Goal: Task Accomplishment & Management: Use online tool/utility

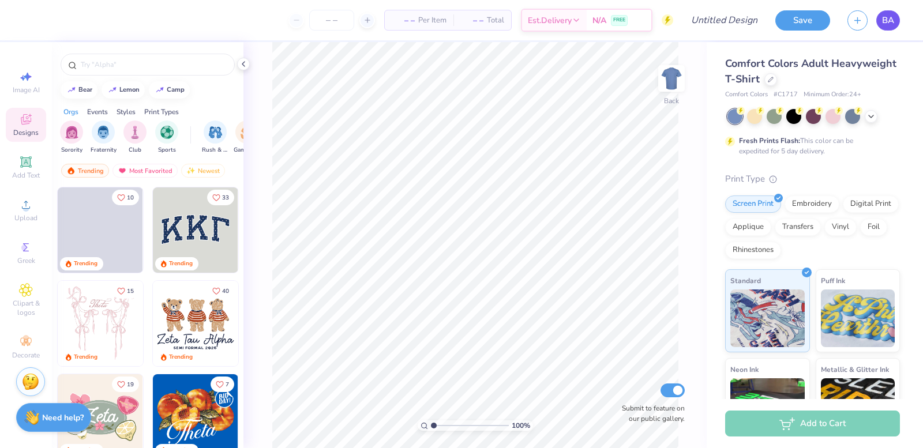
click at [877, 21] on link "BA" at bounding box center [889, 20] width 24 height 20
click at [777, 81] on div at bounding box center [771, 78] width 13 height 13
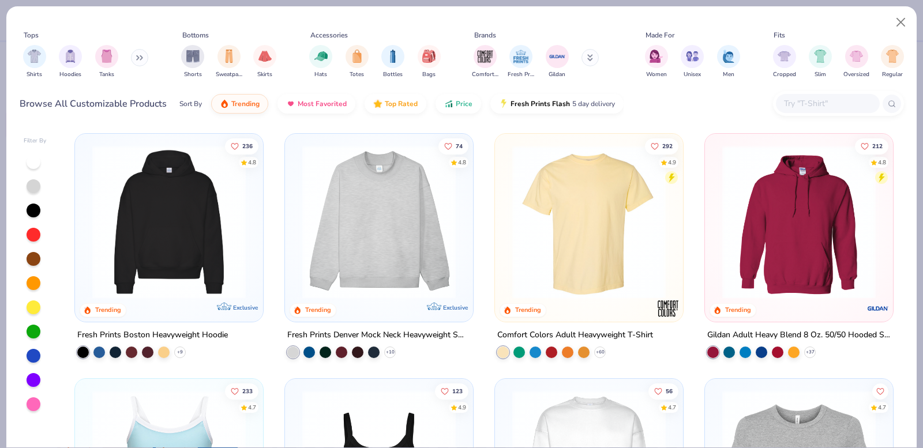
click at [639, 59] on div "Tops Shirts Hoodies Tanks Bottoms Shorts Sweatpants Skirts Accessories Hats Tot…" at bounding box center [462, 56] width 885 height 53
click at [656, 50] on img "filter for Women" at bounding box center [656, 54] width 13 height 13
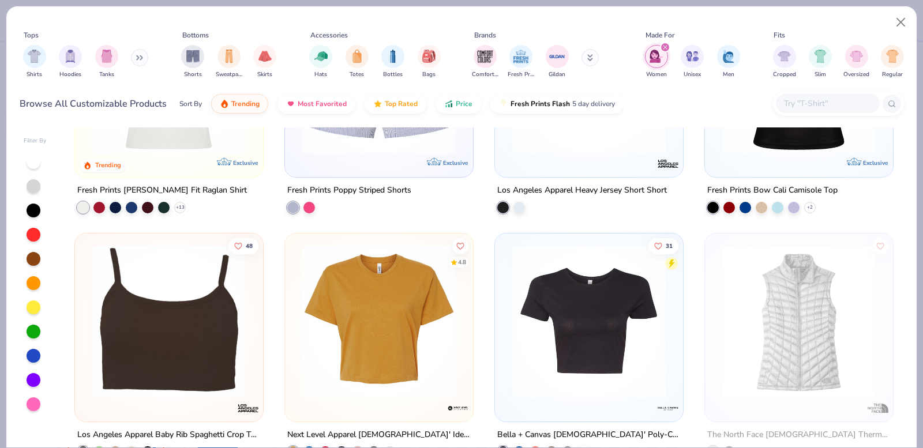
scroll to position [1847, 0]
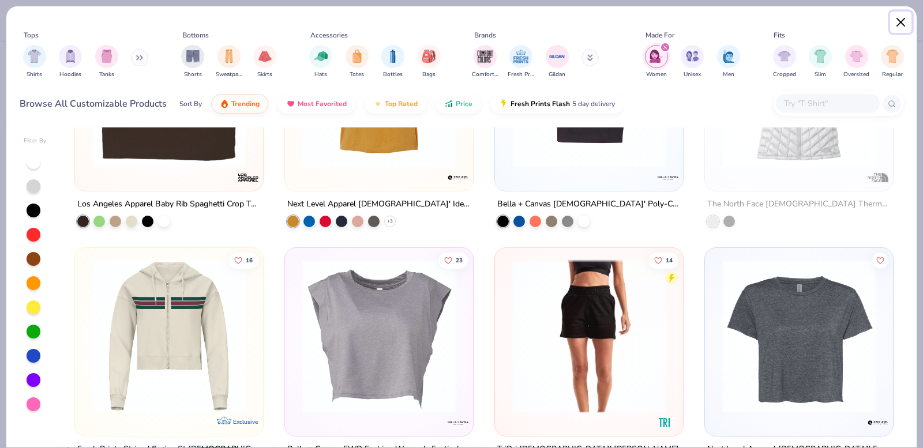
click at [904, 14] on button "Close" at bounding box center [901, 23] width 22 height 22
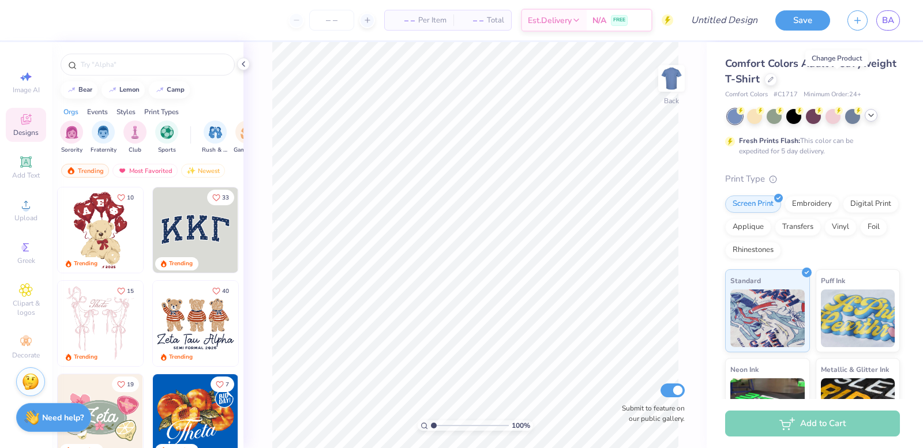
click at [874, 116] on icon at bounding box center [871, 115] width 9 height 9
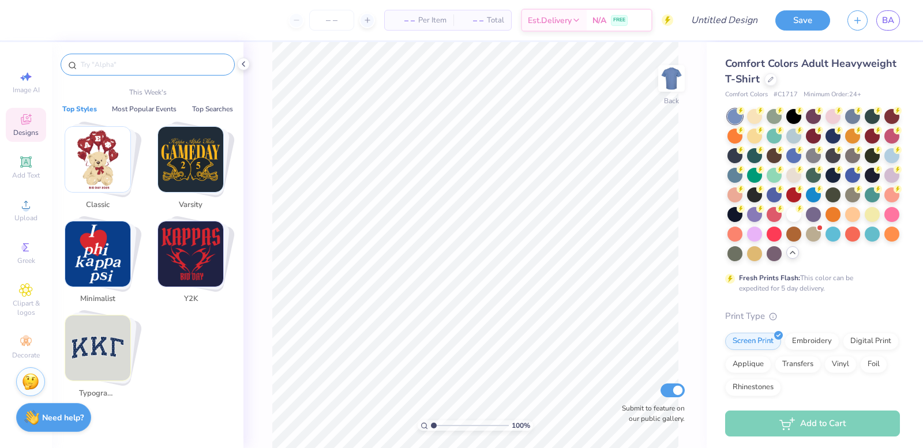
click at [85, 66] on input "text" at bounding box center [154, 65] width 148 height 12
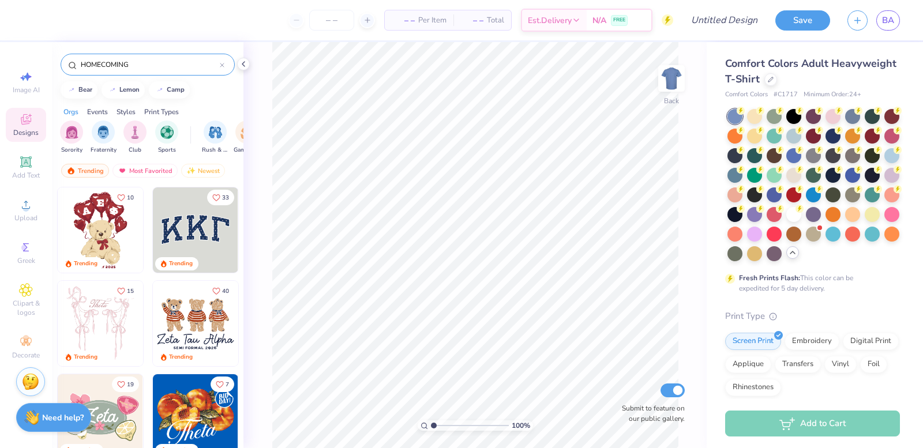
type input "HOMECOMING"
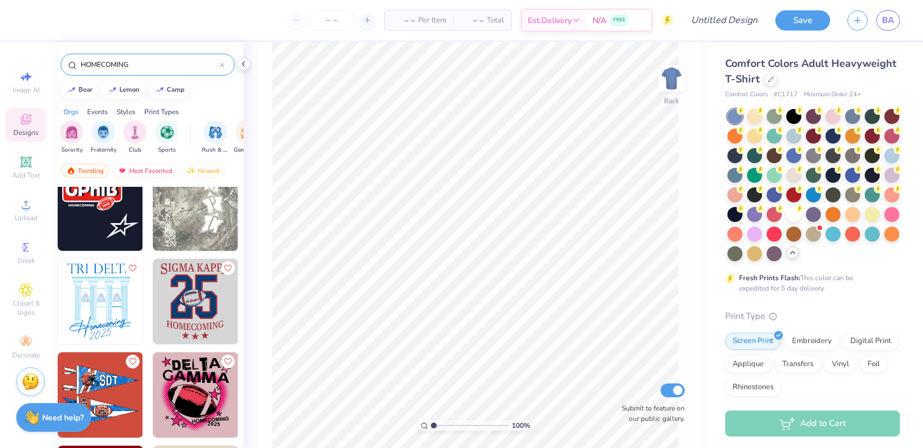
scroll to position [1731, 0]
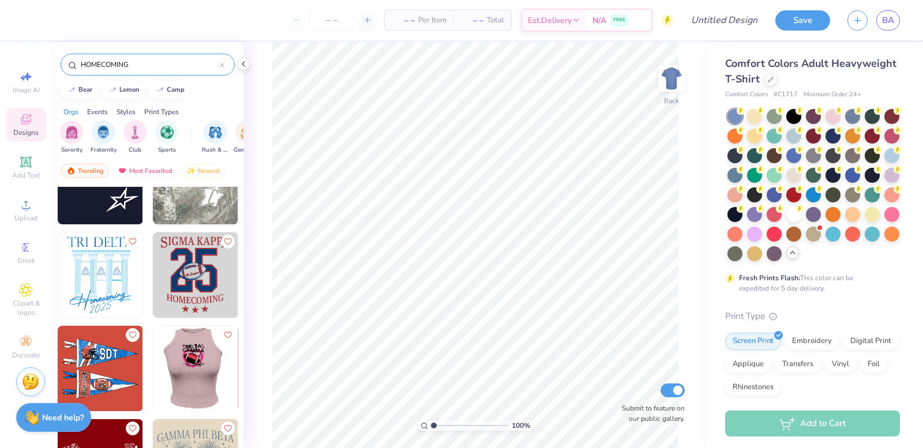
click at [186, 399] on div at bounding box center [196, 368] width 256 height 85
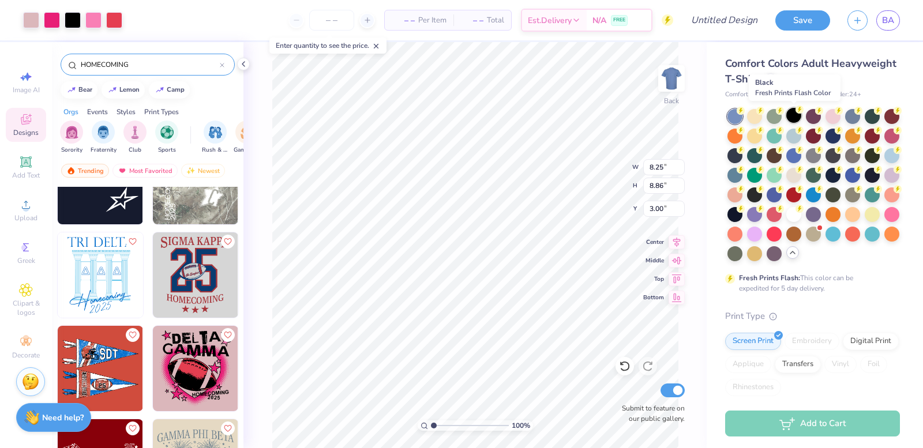
click at [791, 110] on div at bounding box center [794, 115] width 15 height 15
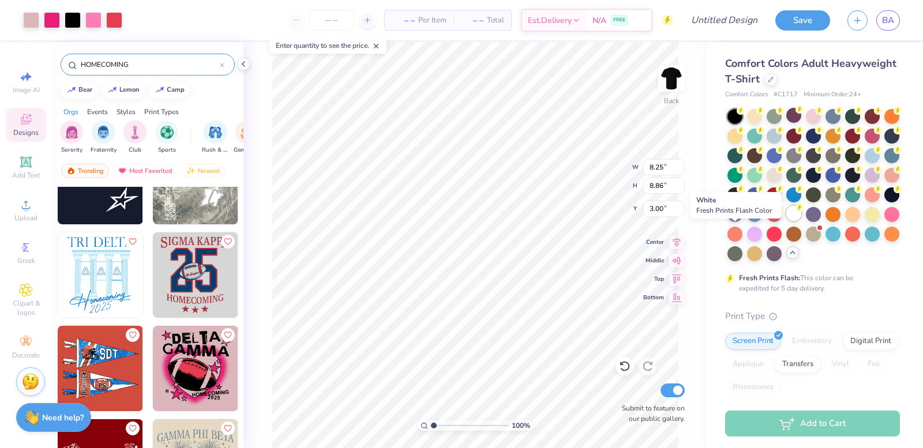
click at [787, 221] on div at bounding box center [794, 213] width 15 height 15
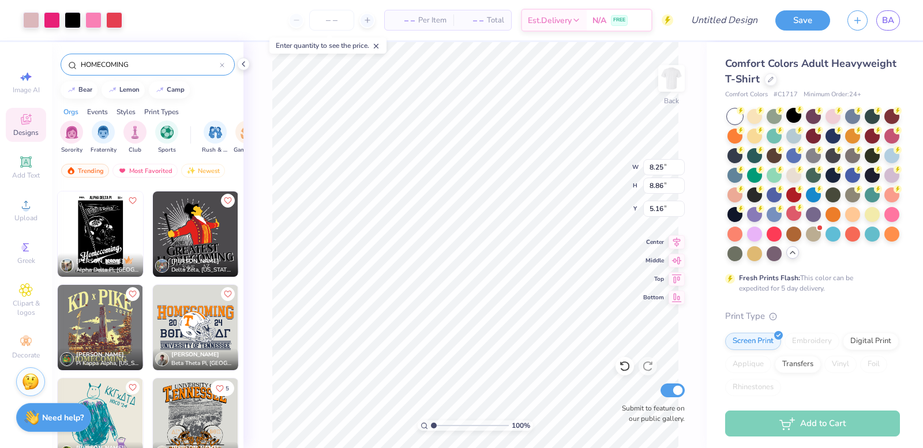
scroll to position [2961, 0]
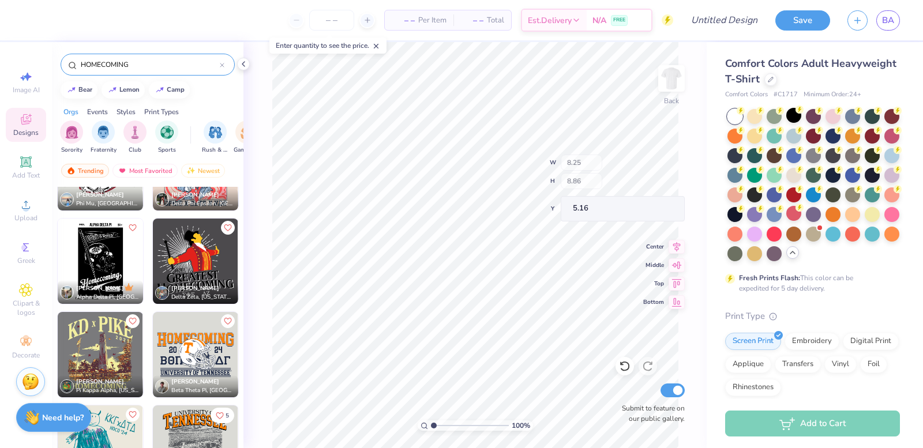
type input "5.46"
click at [676, 76] on img at bounding box center [672, 78] width 46 height 46
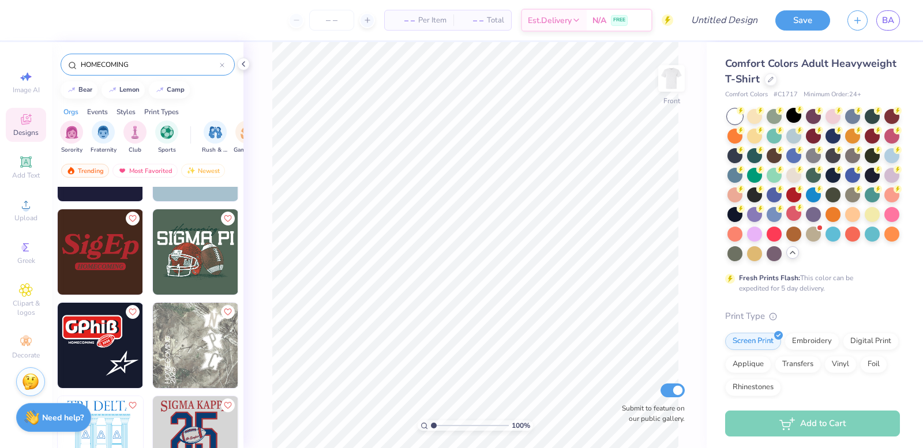
scroll to position [1633, 0]
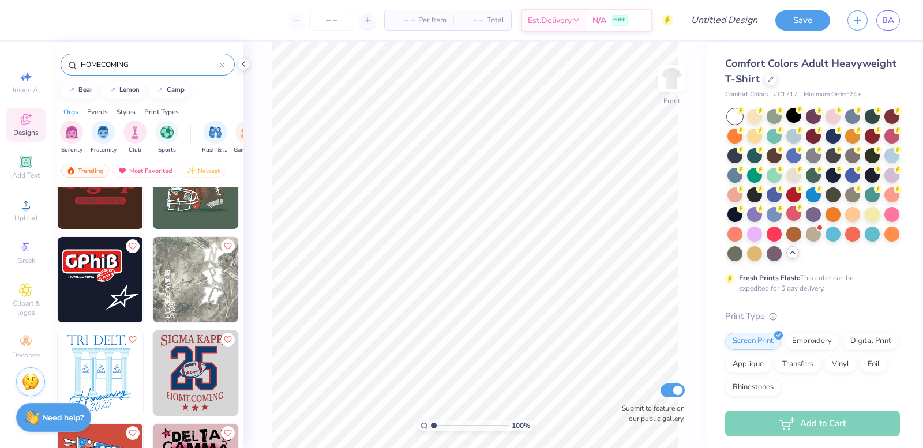
click at [184, 308] on img at bounding box center [195, 279] width 85 height 85
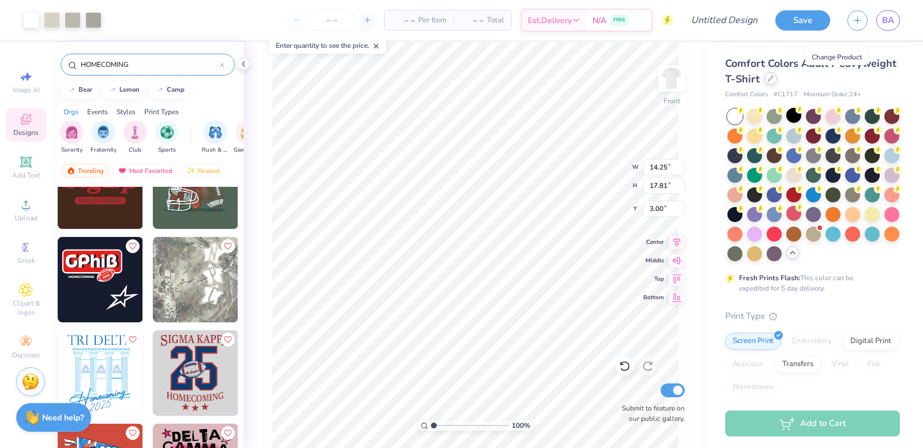
click at [777, 81] on div at bounding box center [771, 78] width 13 height 13
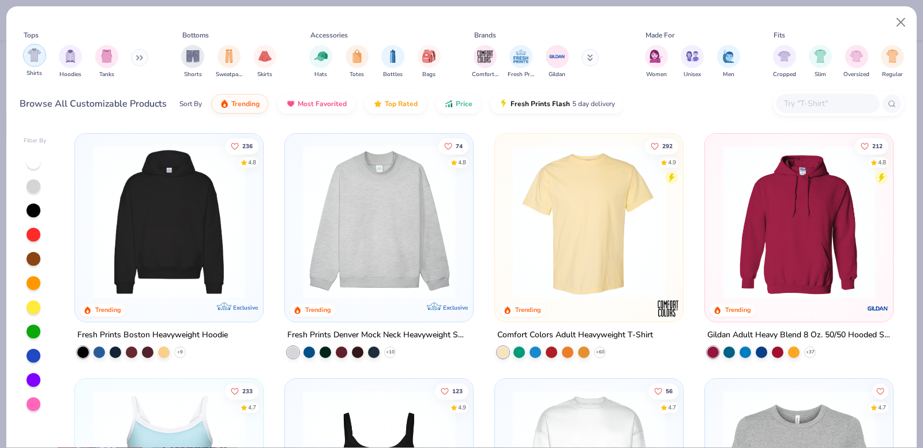
drag, startPoint x: 21, startPoint y: 59, endPoint x: 35, endPoint y: 48, distance: 17.7
click at [22, 59] on div "Shirts Hoodies Tanks" at bounding box center [86, 61] width 133 height 43
click at [35, 51] on div "filter for Shirts" at bounding box center [34, 55] width 23 height 23
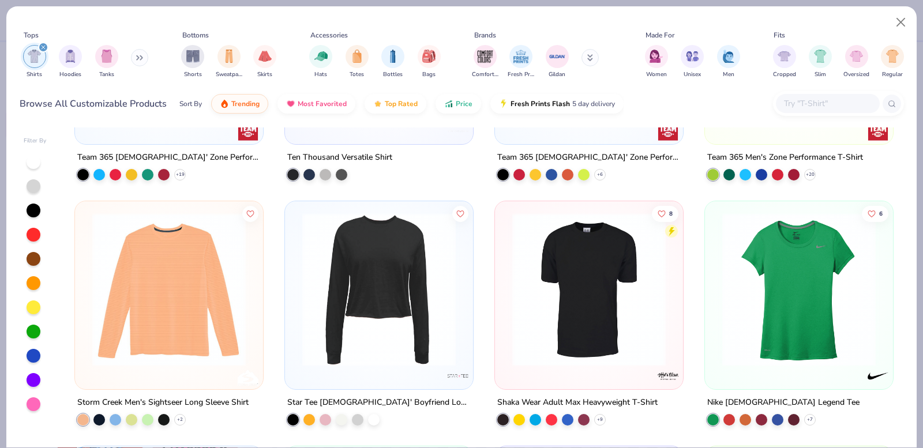
scroll to position [7156, 0]
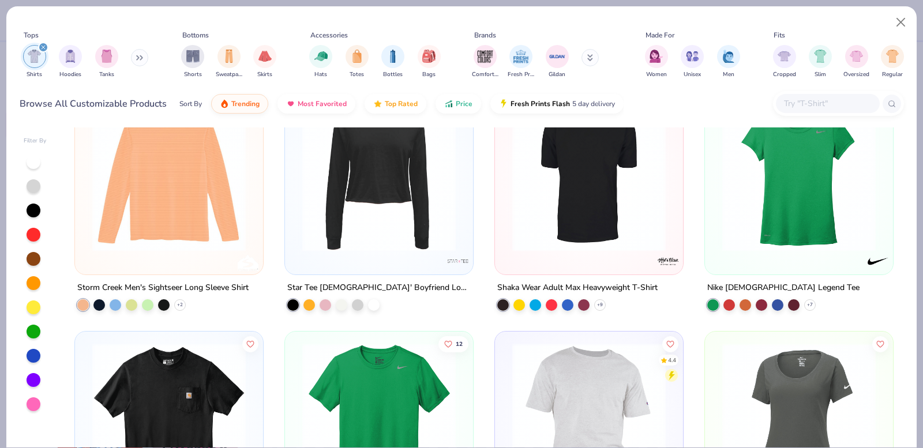
click at [806, 96] on div at bounding box center [828, 103] width 104 height 19
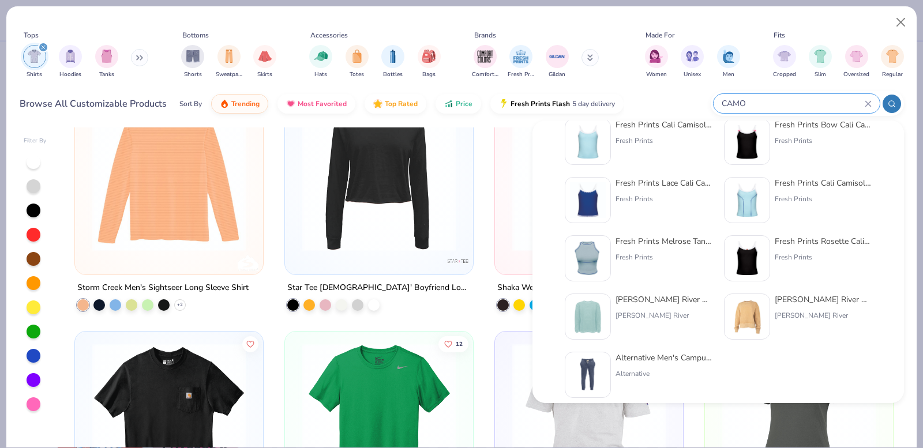
scroll to position [0, 0]
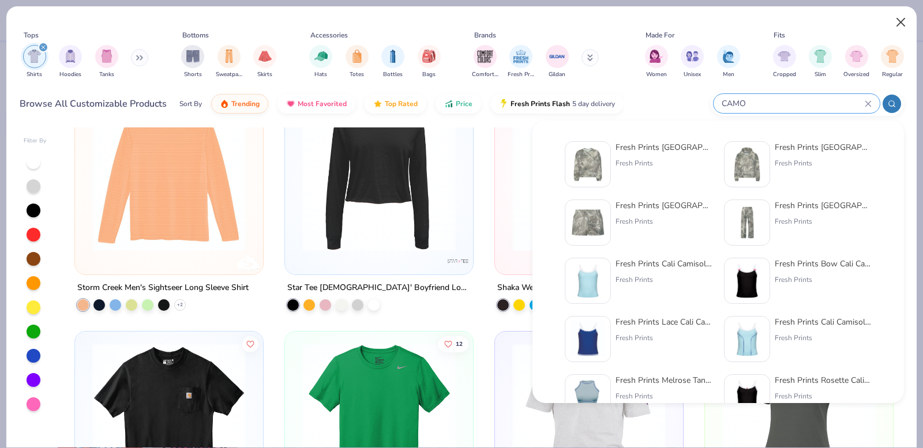
type input "CAMO"
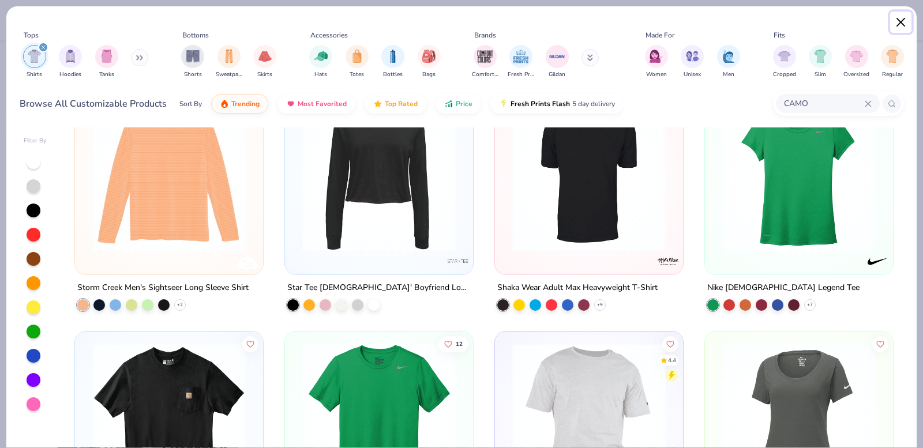
click at [892, 31] on button "Close" at bounding box center [901, 23] width 22 height 22
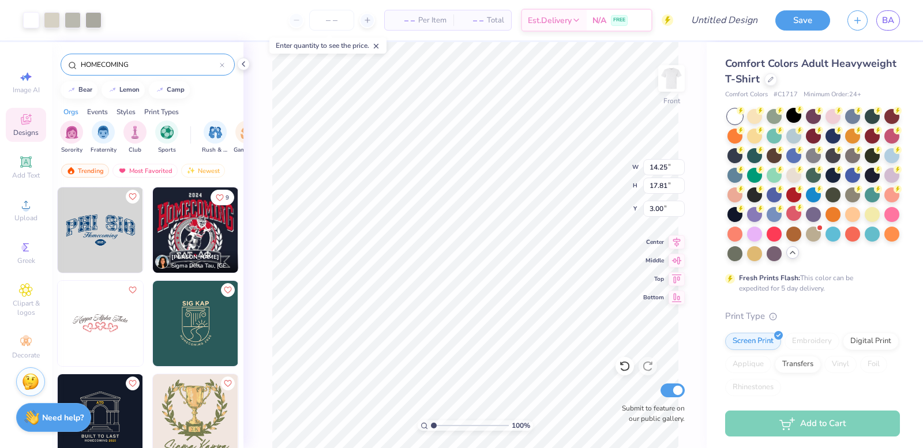
drag, startPoint x: 140, startPoint y: 61, endPoint x: 0, endPoint y: 29, distance: 143.3
click at [0, 29] on div "Art colors – – Per Item – – Total Est. Delivery N/A FREE Design Title Save BA I…" at bounding box center [461, 224] width 923 height 448
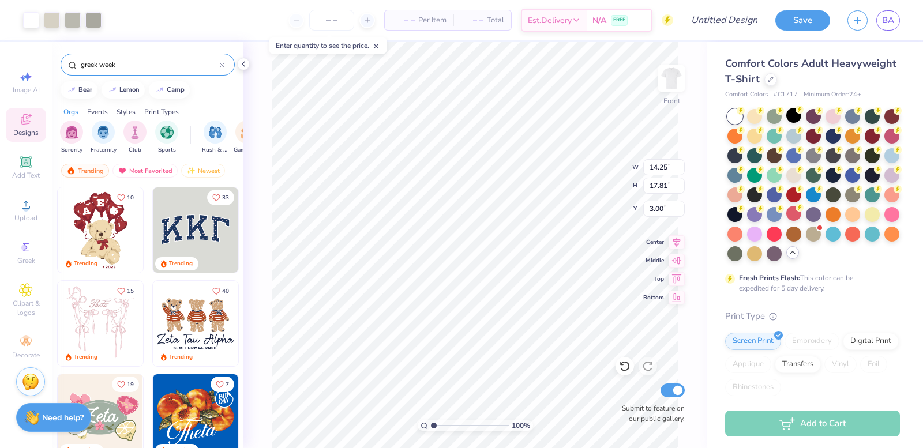
type input "greek week"
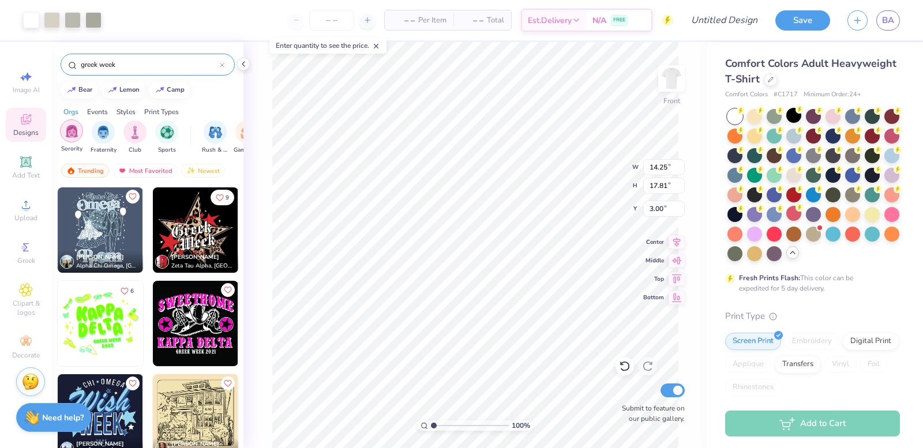
click at [77, 131] on img "filter for Sorority" at bounding box center [71, 131] width 13 height 13
click at [92, 134] on div "filter for Fraternity" at bounding box center [103, 130] width 23 height 23
click at [162, 129] on img "filter for Sports" at bounding box center [166, 131] width 13 height 13
drag, startPoint x: 179, startPoint y: 66, endPoint x: 33, endPoint y: 112, distance: 153.7
click at [33, 112] on div "Art colors – – Per Item – – Total Est. Delivery N/A FREE Design Title Save BA I…" at bounding box center [461, 224] width 923 height 448
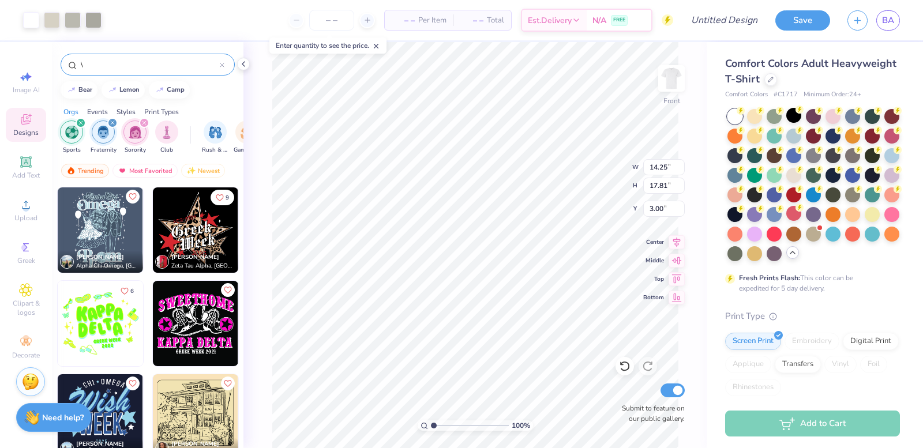
type input "\"
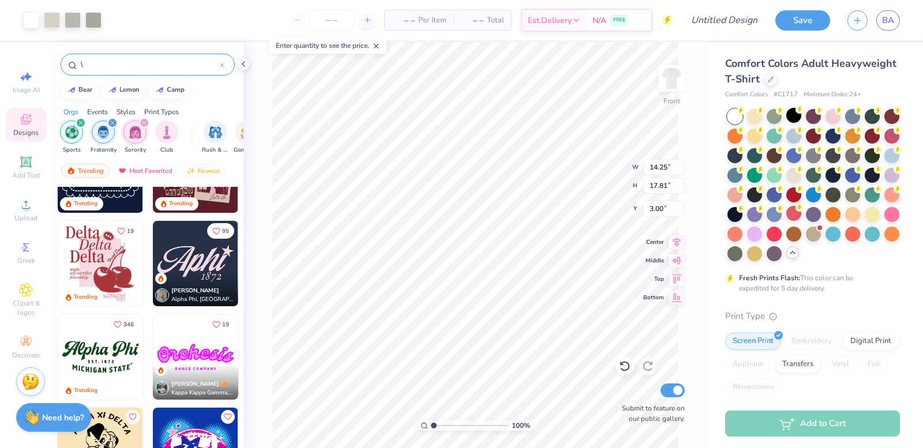
scroll to position [923, 0]
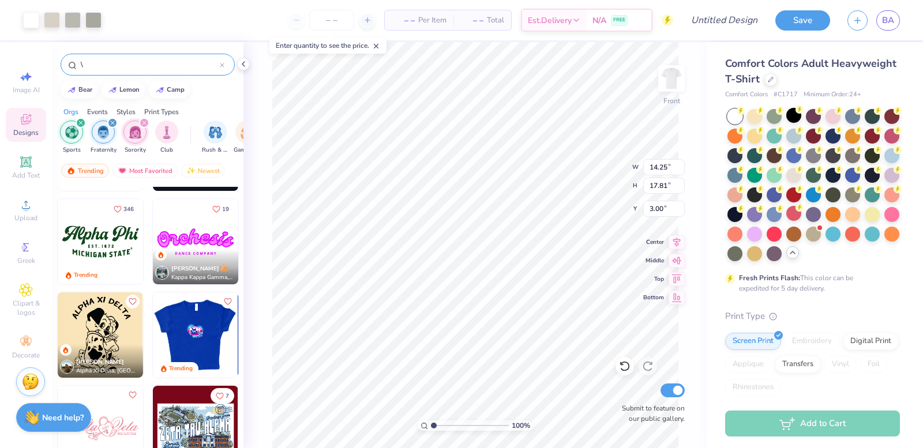
click at [203, 352] on img at bounding box center [194, 335] width 85 height 85
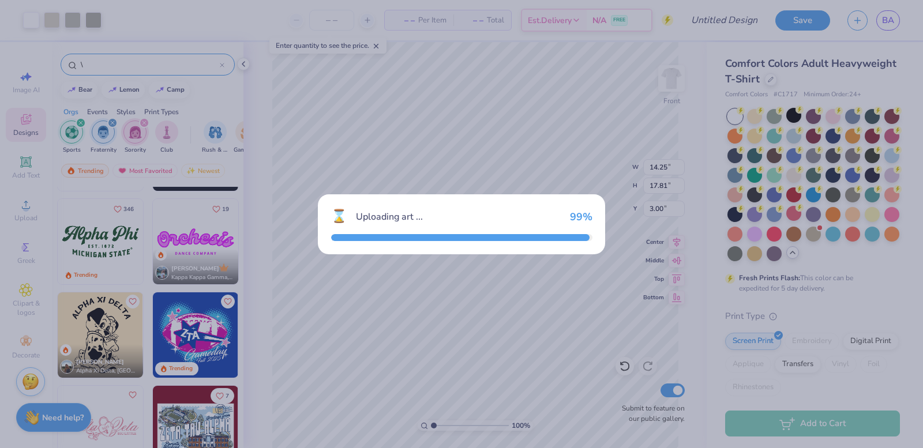
type input "6.34"
type input "5.81"
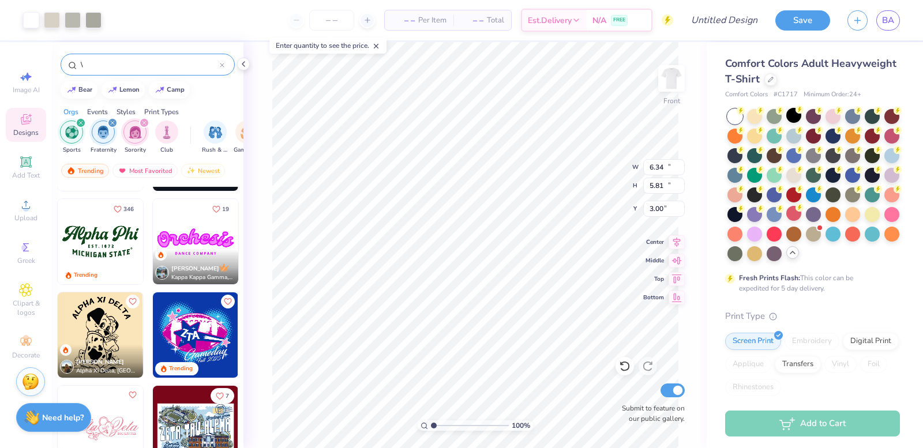
type input "14.25"
type input "17.81"
type input "9.90"
click at [845, 182] on div at bounding box center [852, 174] width 15 height 15
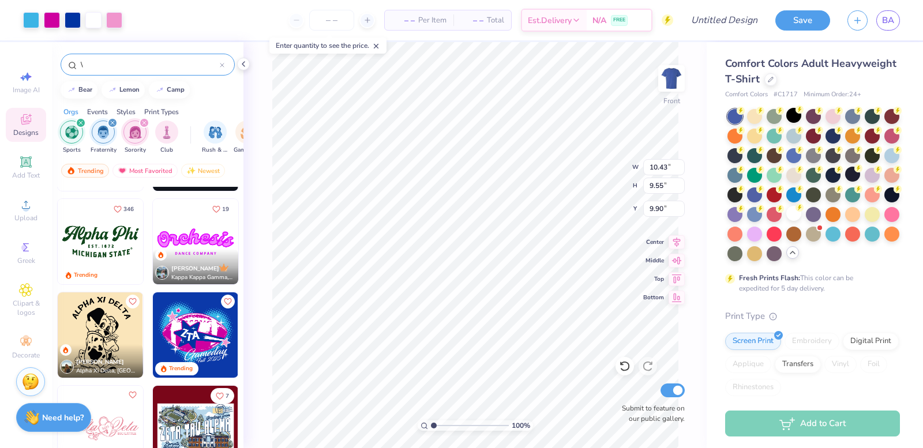
type input "10.43"
type input "9.55"
type input "8.98"
type input "14.00"
type input "12.81"
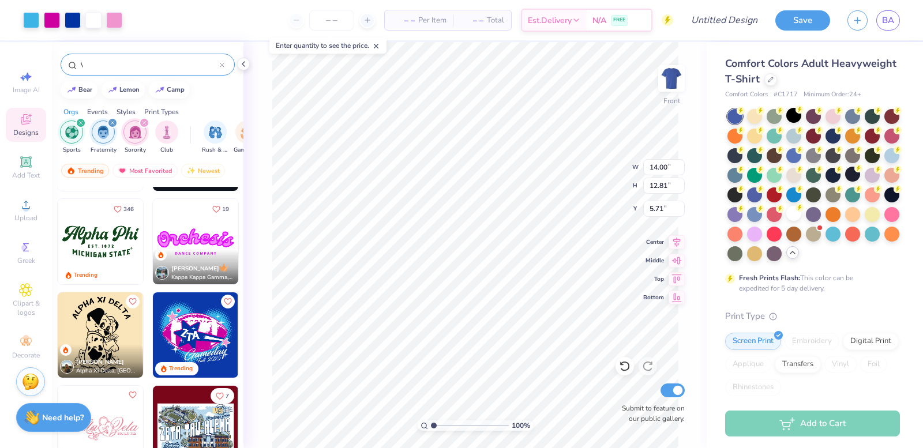
type input "4.00"
type input "1.31"
type input "1.58"
type input "9.92"
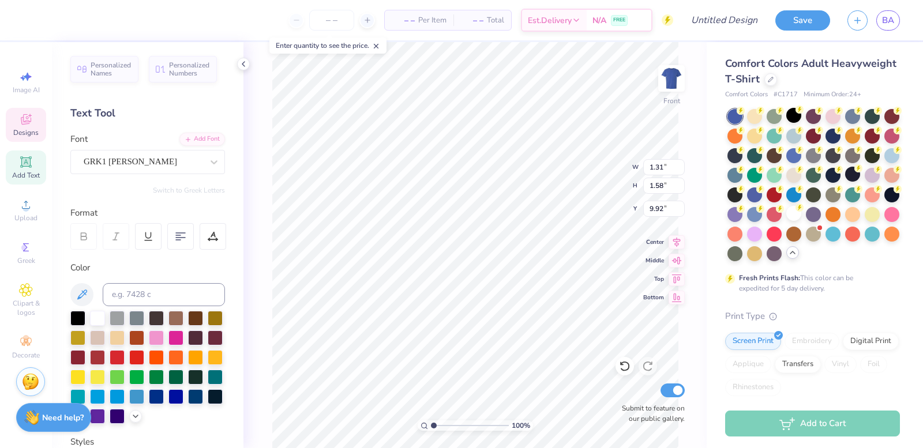
scroll to position [9, 1]
type input "1.57"
type input "1.67"
type input "9.20"
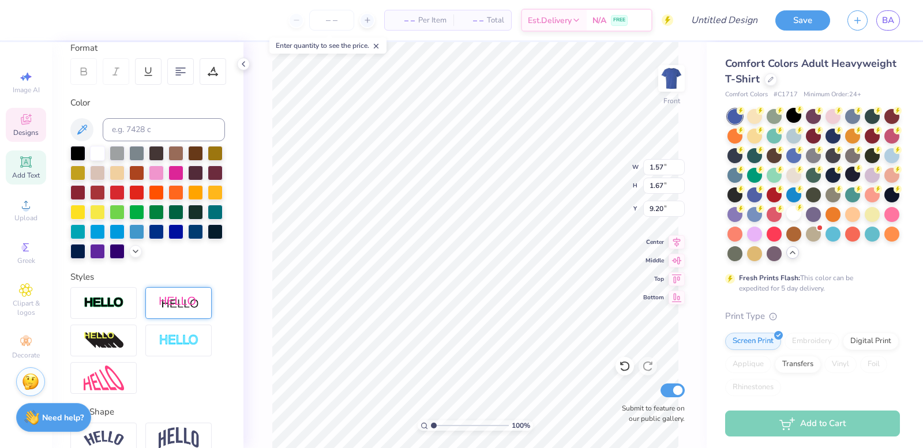
scroll to position [0, 0]
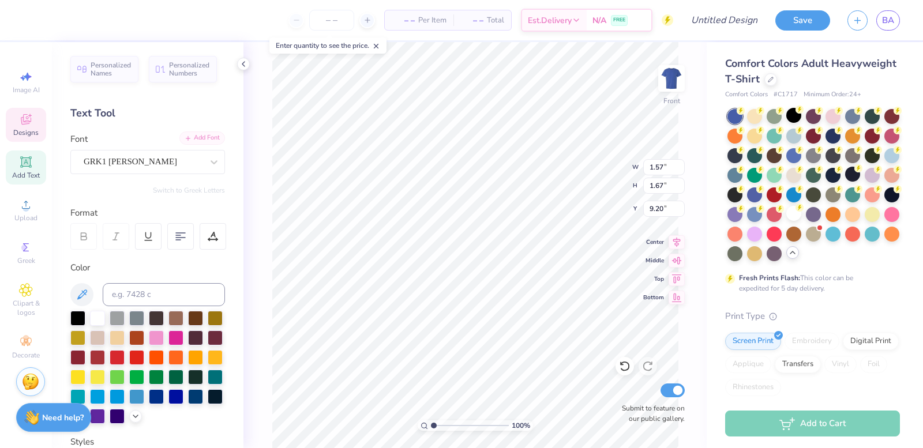
click at [203, 141] on div "Add Font" at bounding box center [202, 138] width 46 height 13
type input "1.31"
type input "1.58"
type input "9.92"
type input "9.15"
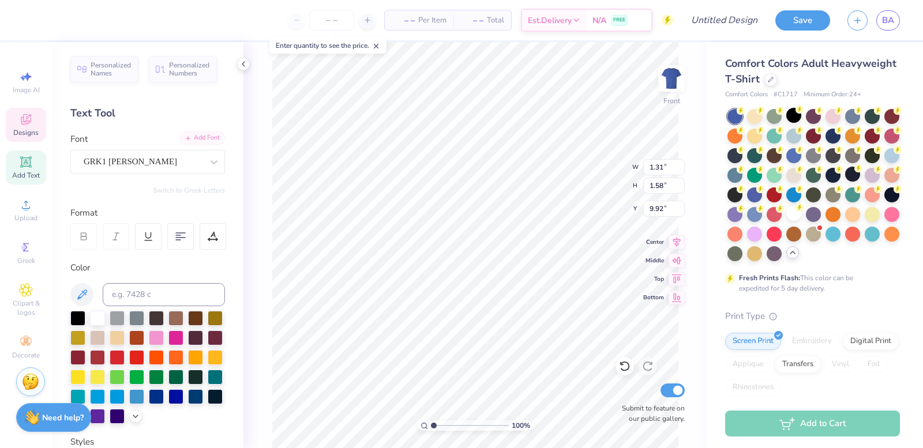
type input "5.31"
click at [620, 370] on icon at bounding box center [625, 367] width 12 height 12
type input "7.75"
click at [630, 370] on icon at bounding box center [625, 367] width 12 height 12
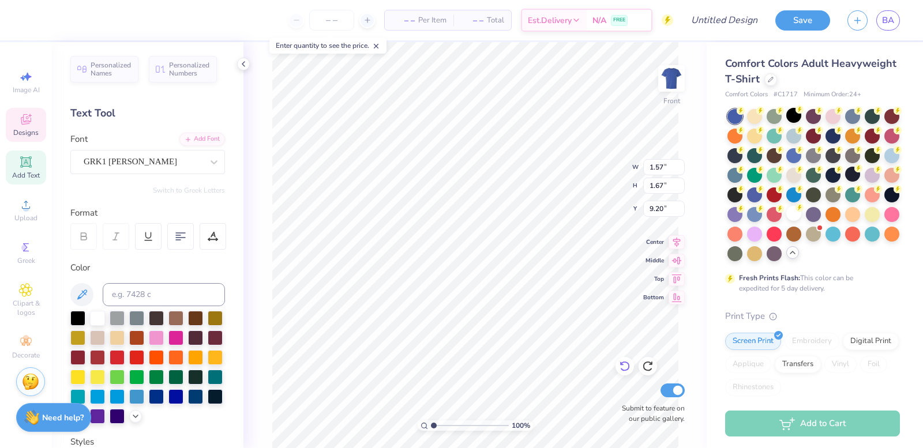
type textarea "T"
type input "1.31"
type input "1.58"
type input "9.92"
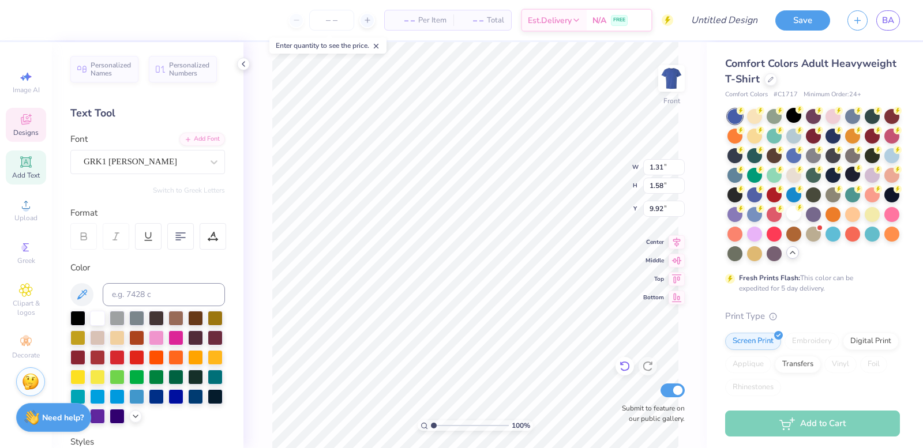
type textarea "\"
type textarea "P"
type textarea "p"
type textarea "P"
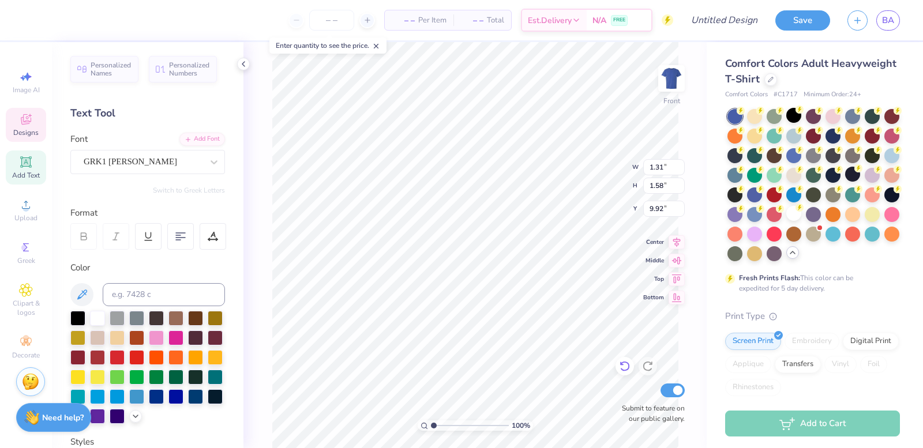
type input "1.33"
type input "1.64"
type input "9.16"
type textarea "T"
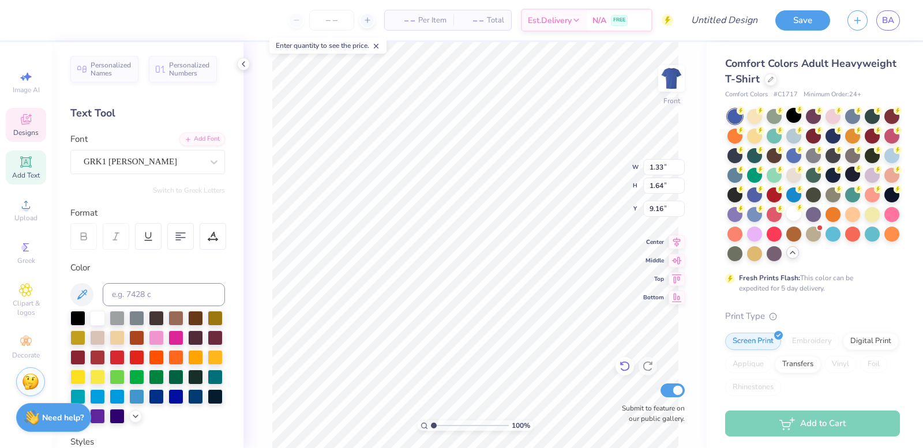
scroll to position [9, 1]
type textarea "T"
type input "9.15"
type input "5.31"
type input "7.75"
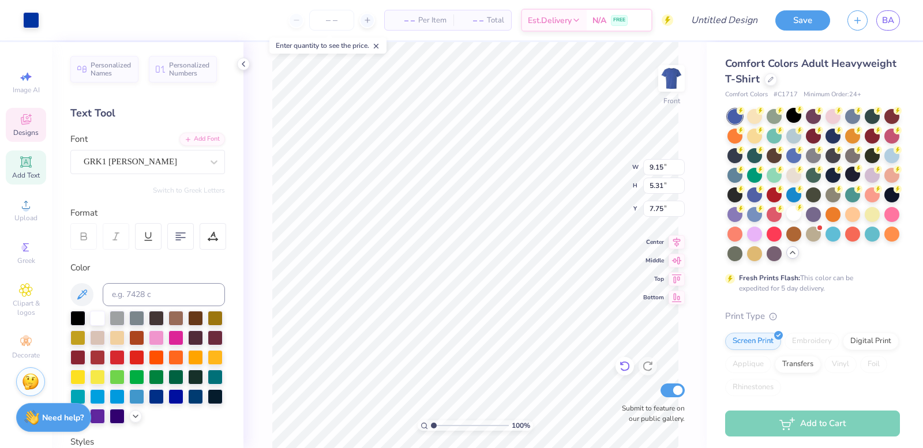
click at [628, 364] on icon at bounding box center [625, 367] width 10 height 10
click at [626, 364] on icon at bounding box center [625, 367] width 12 height 12
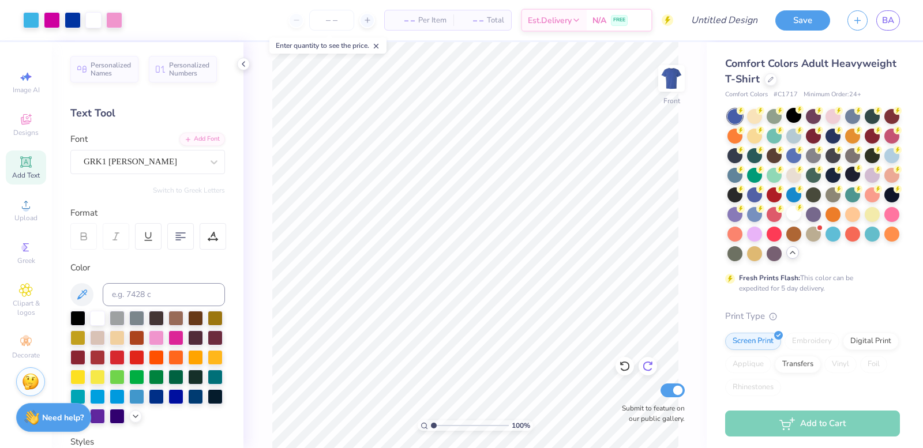
click at [654, 366] on div at bounding box center [648, 366] width 18 height 18
click at [641, 367] on div at bounding box center [648, 366] width 18 height 18
click at [618, 370] on div at bounding box center [625, 366] width 18 height 18
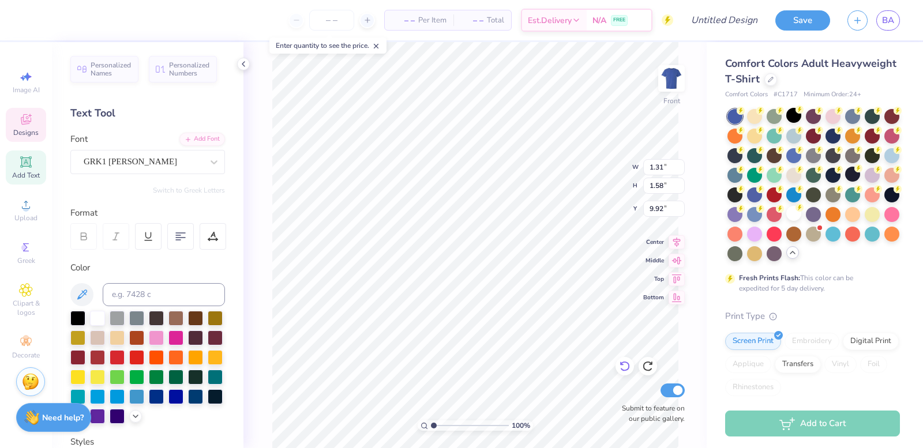
scroll to position [9, 1]
type textarea "P"
type textarea "p"
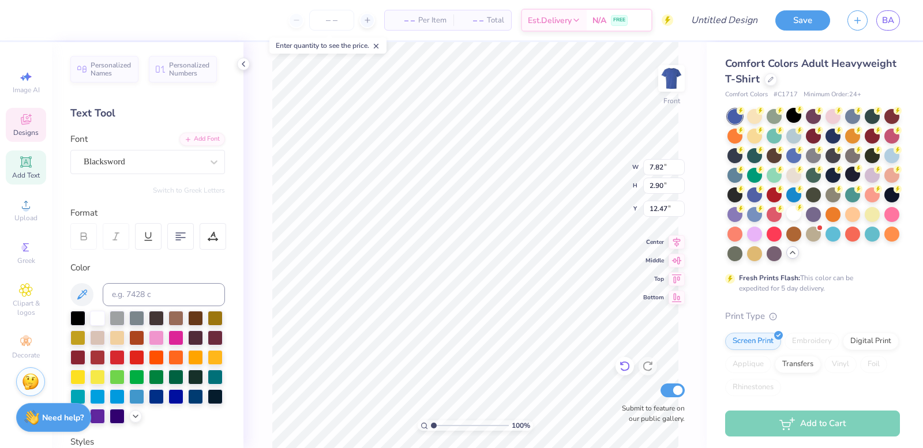
type textarea "Homecoming"
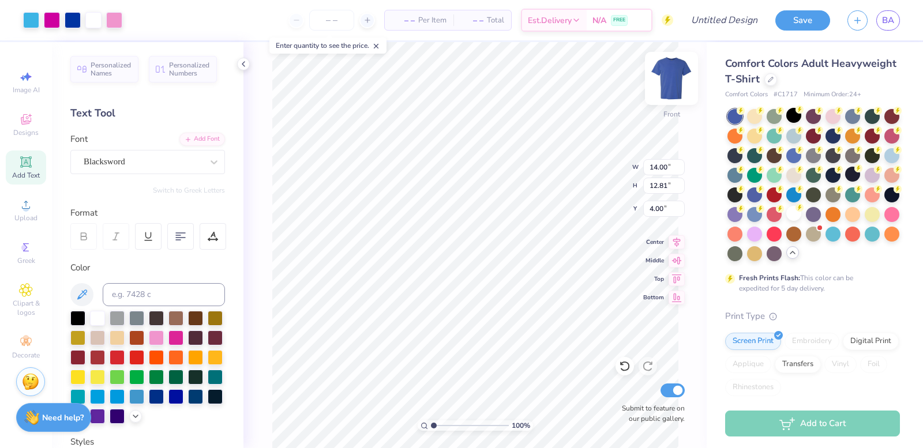
click at [672, 98] on img at bounding box center [672, 78] width 46 height 46
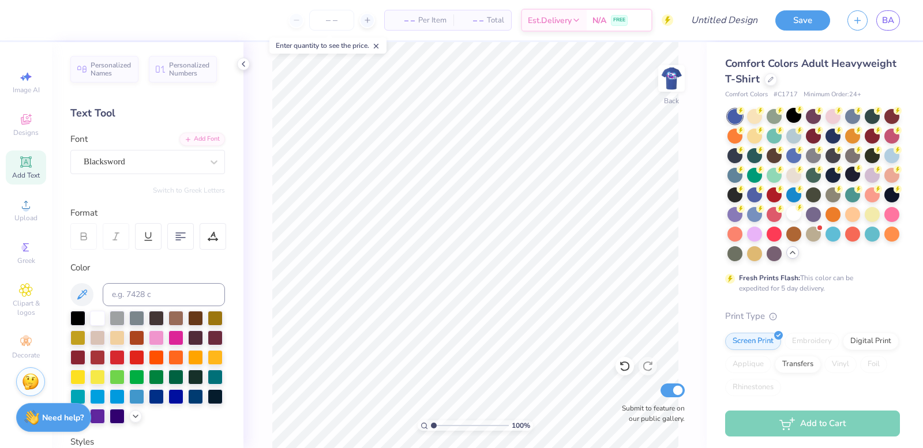
click at [691, 93] on div "100 % Back Submit to feature on our public gallery." at bounding box center [475, 245] width 463 height 406
click at [669, 82] on img at bounding box center [672, 78] width 46 height 46
click at [682, 63] on div "100 % Back Submit to feature on our public gallery." at bounding box center [475, 245] width 463 height 406
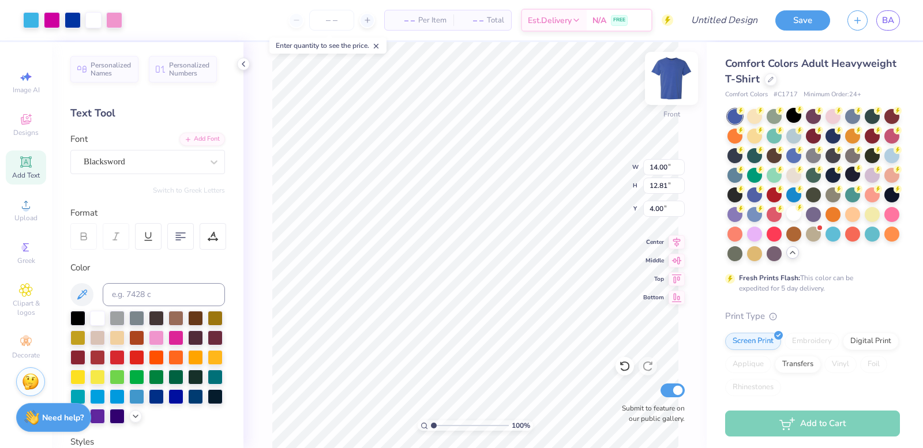
click at [686, 74] on img at bounding box center [672, 78] width 46 height 46
type input "13.77"
type input "12.60"
type input "1.63"
type input "5.17"
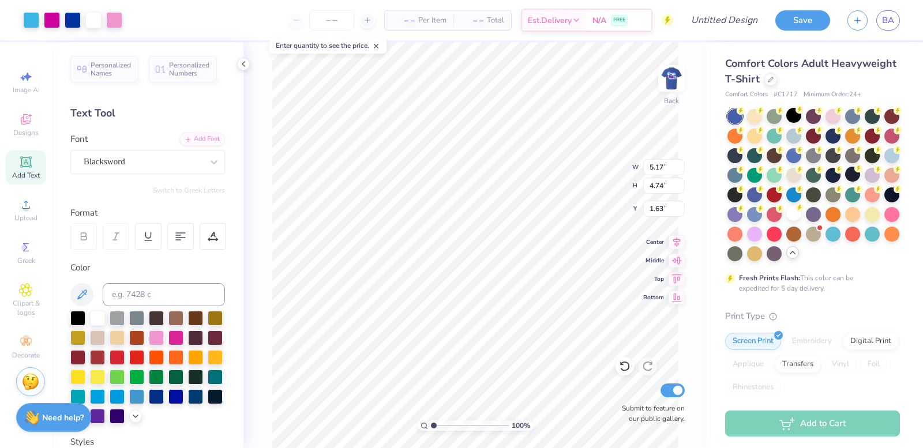
type input "4.74"
type input "3.00"
click at [860, 261] on div at bounding box center [814, 185] width 173 height 152
click at [777, 79] on div at bounding box center [771, 78] width 13 height 13
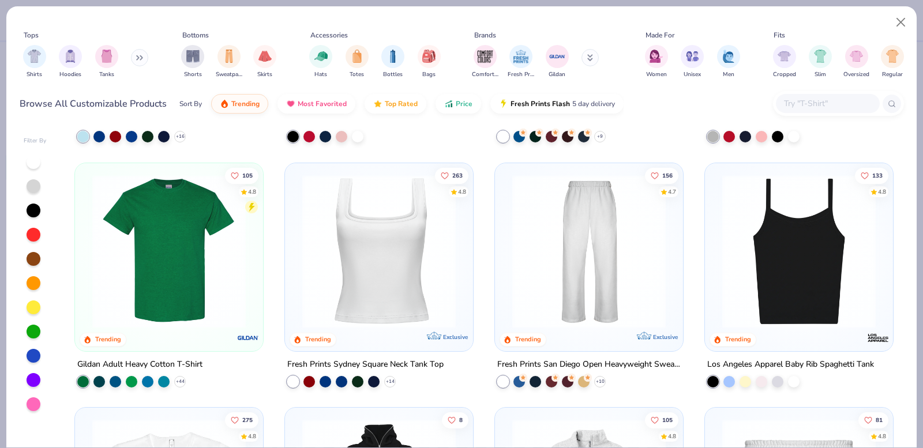
scroll to position [462, 0]
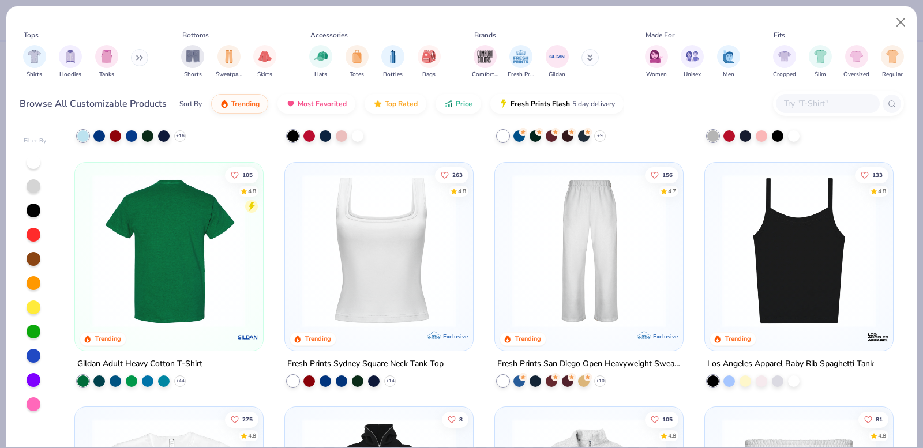
click at [87, 298] on img at bounding box center [4, 251] width 165 height 154
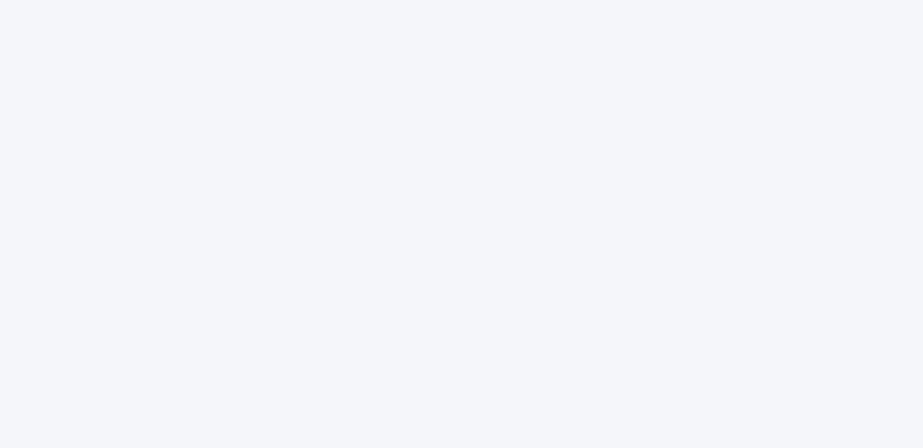
drag, startPoint x: 353, startPoint y: 269, endPoint x: 315, endPoint y: 179, distance: 97.5
click at [350, 252] on div at bounding box center [461, 224] width 923 height 448
drag, startPoint x: 315, startPoint y: 179, endPoint x: 300, endPoint y: 177, distance: 15.3
click at [301, 178] on div at bounding box center [461, 224] width 923 height 448
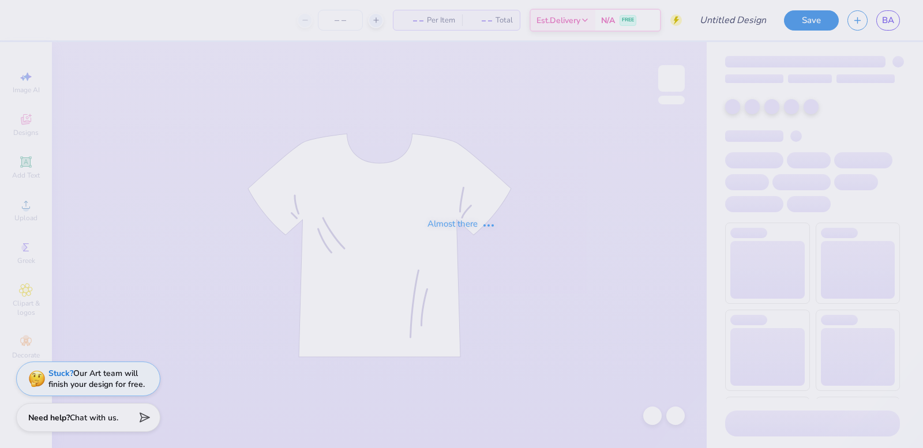
type input "hoco casino idea"
type input "49"
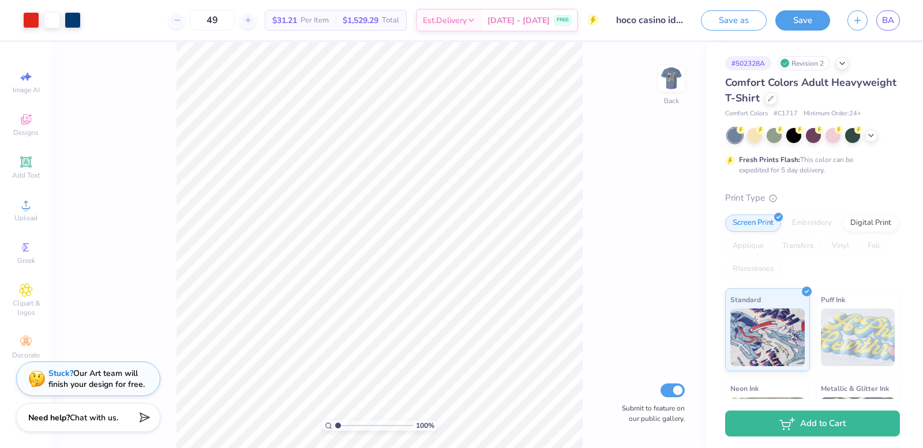
type input "2.01"
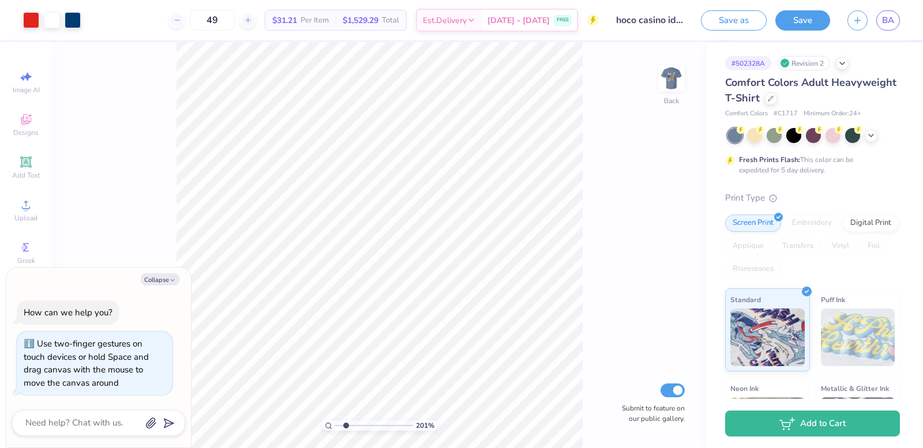
type textarea "x"
type input "1"
drag, startPoint x: 336, startPoint y: 424, endPoint x: 334, endPoint y: 429, distance: 6.0
click at [335, 429] on input "range" at bounding box center [374, 426] width 78 height 10
type textarea "x"
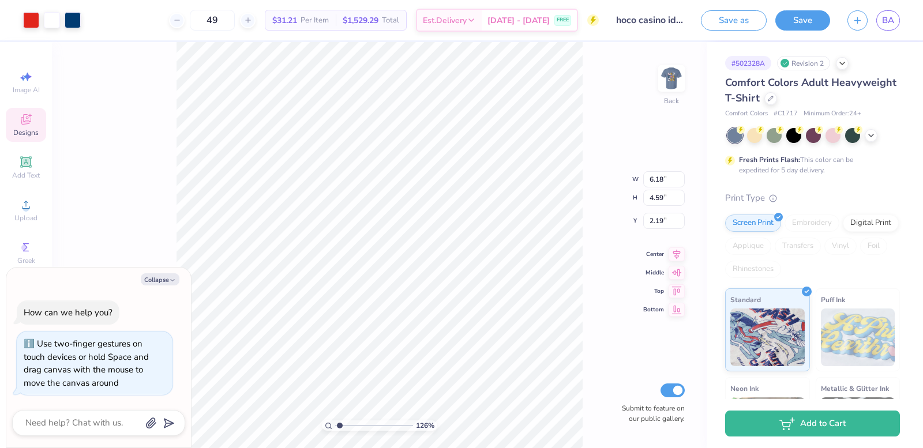
type input "1.26"
click at [340, 428] on input "range" at bounding box center [374, 426] width 78 height 10
type textarea "x"
type input "2.03"
type input "2.54"
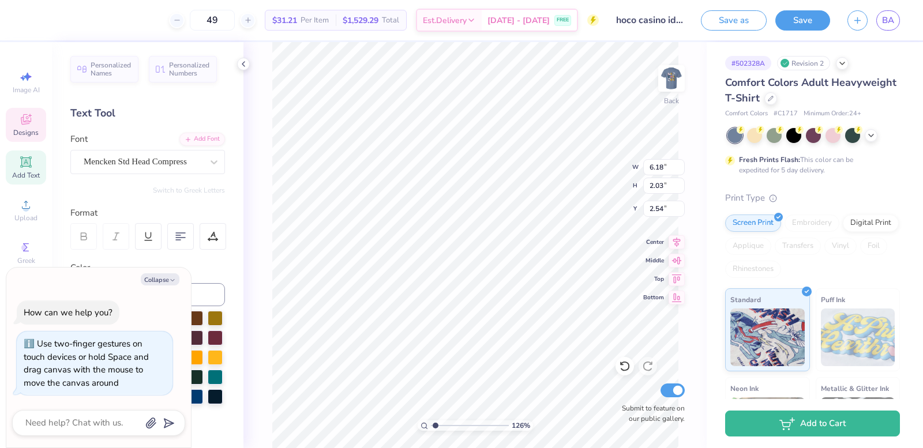
scroll to position [10, 3]
click at [592, 161] on div "126 % Back W 6.18 6.18 " H 2.03 2.03 " Y 2.54 2.54 " Center Middle Top Bottom S…" at bounding box center [475, 245] width 463 height 406
click at [580, 171] on div "126 % Back W 6.18 6.18 " H 2.03 2.03 " Y 2.54 2.54 " Center Middle Top Bottom S…" at bounding box center [475, 245] width 463 height 406
type textarea "x"
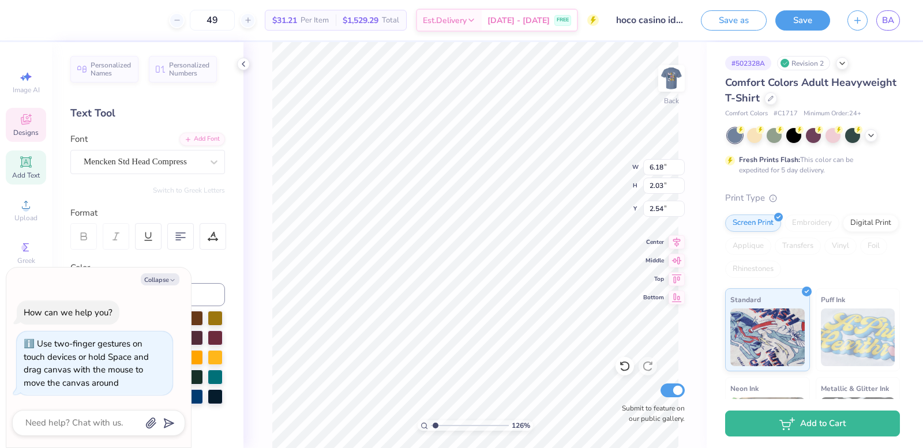
type textarea "THETA PH"
type textarea "x"
type textarea "THETA P"
type textarea "x"
type textarea "THETA"
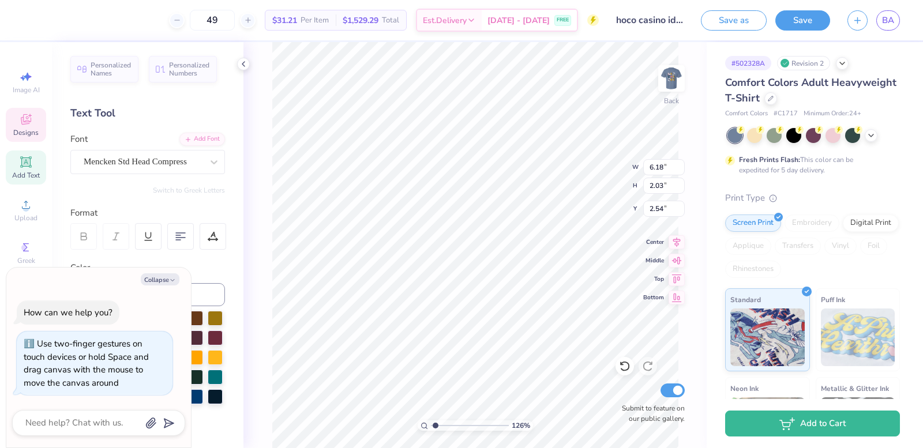
type textarea "x"
type textarea "THETA"
type textarea "x"
type textarea "THET"
type textarea "x"
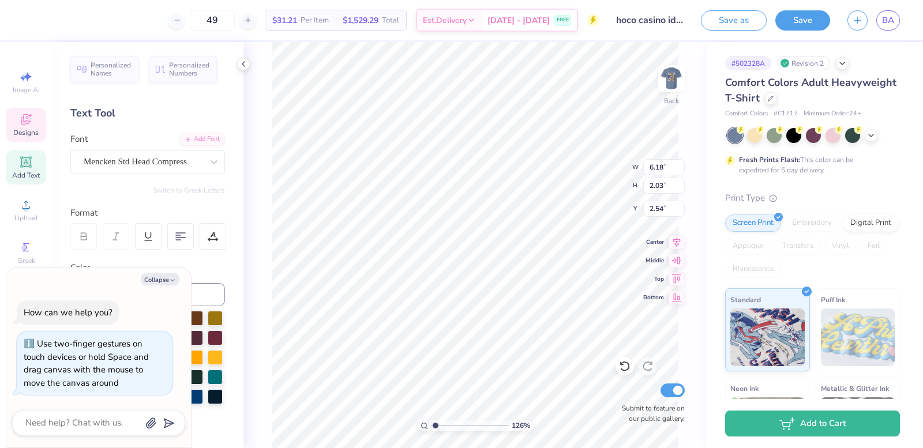
type textarea "THE"
type textarea "x"
type textarea "TH"
type textarea "x"
type textarea "T"
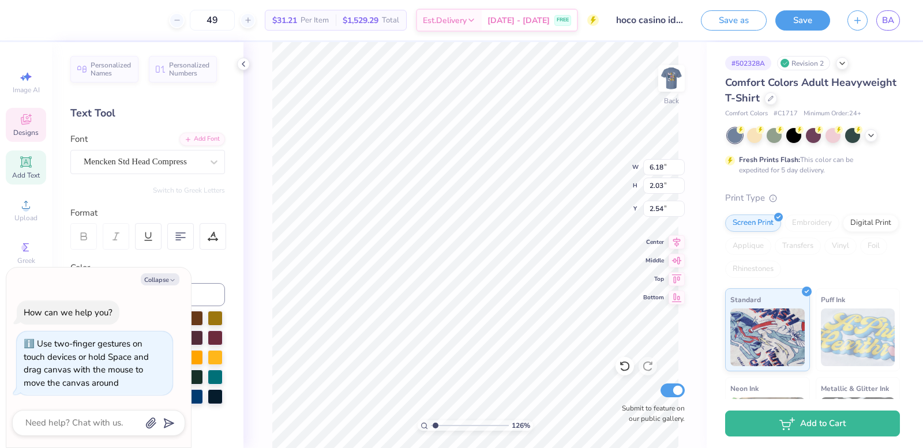
type textarea "x"
type textarea "H"
type textarea "x"
type textarea "Ho"
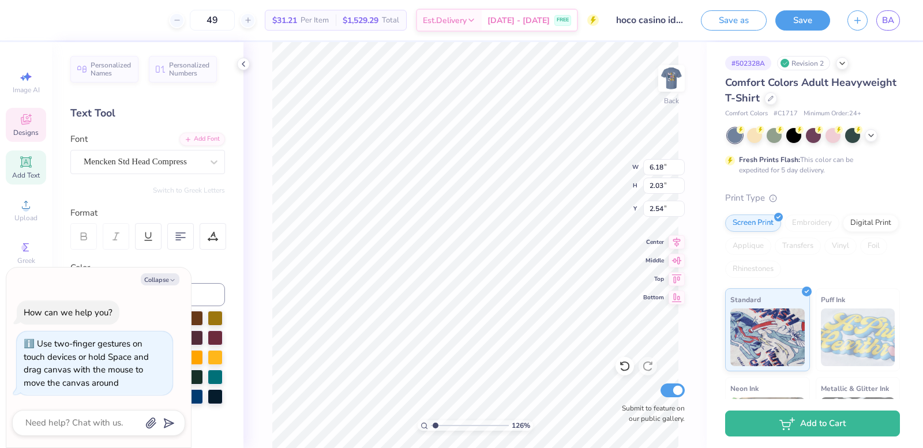
type textarea "x"
type textarea "Hom"
type textarea "x"
type textarea "Home"
type textarea "x"
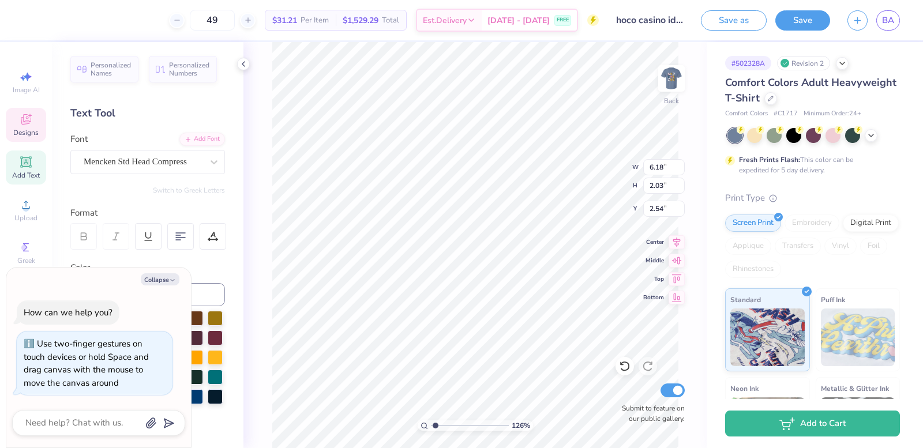
type textarea "Homec"
type textarea "x"
type textarea "Homecom"
type textarea "x"
type textarea "Homecomi"
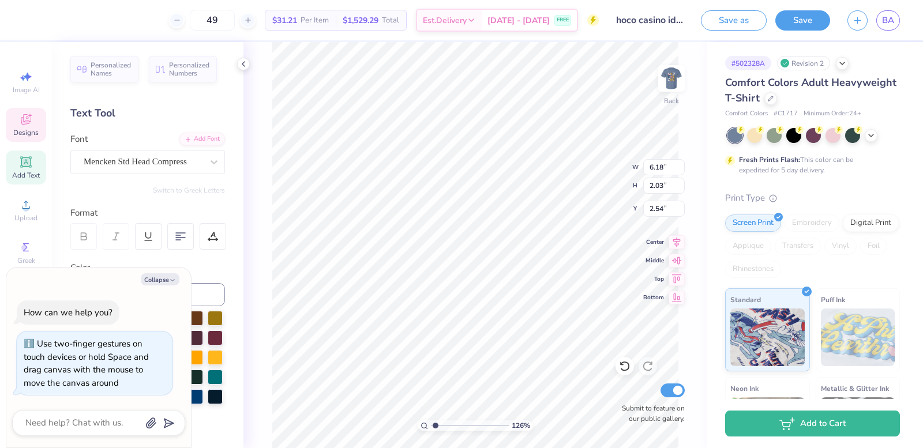
scroll to position [10, 3]
type textarea "x"
type textarea "Homecomin"
type textarea "x"
type textarea "Homecominh"
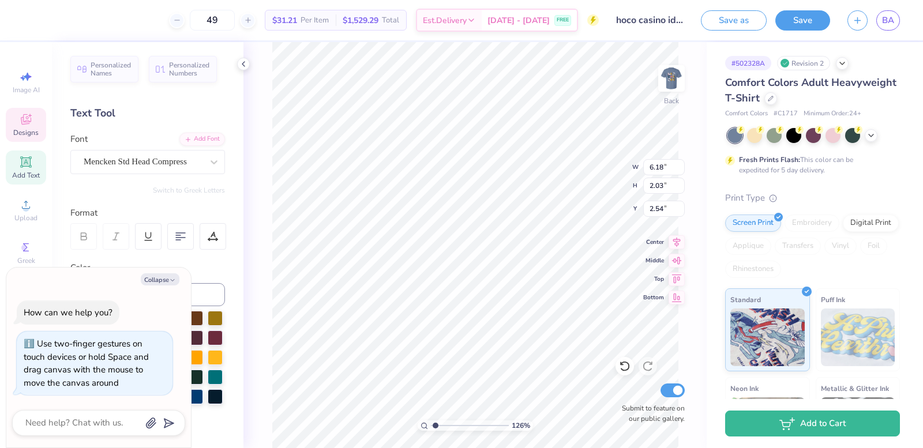
type textarea "x"
type textarea "Homecomin"
type textarea "x"
type textarea "Homecoming"
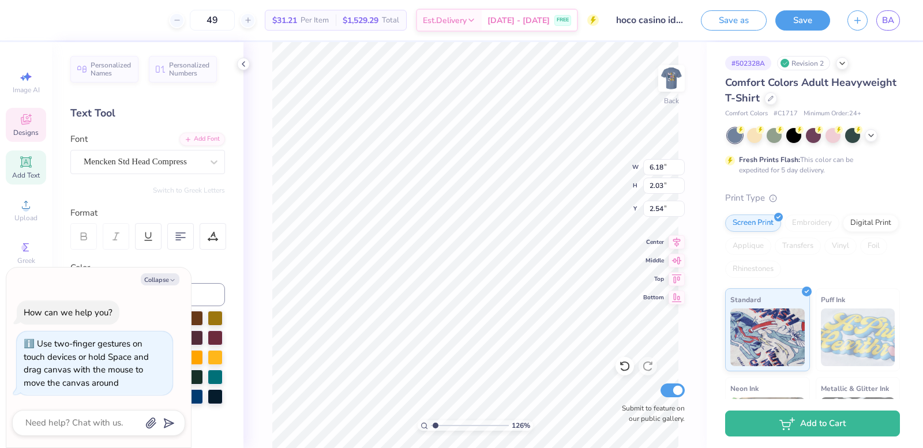
type textarea "x"
type textarea "Homecomin"
type textarea "x"
type textarea "Homecomi"
type textarea "x"
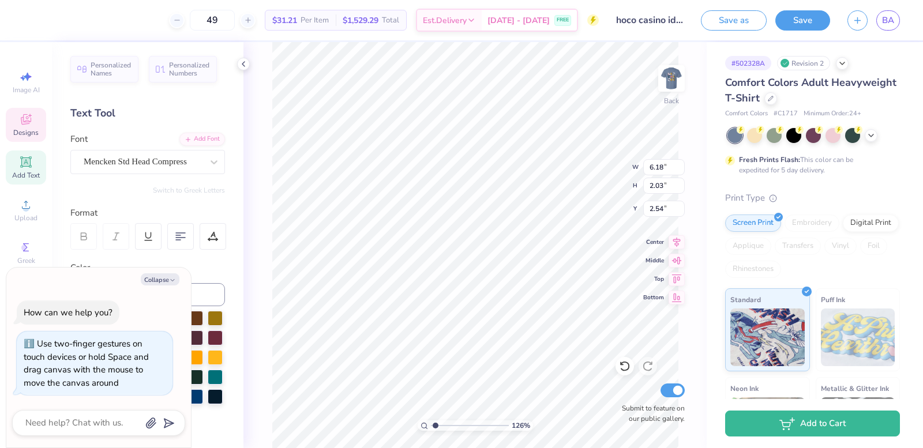
type textarea "Homecom"
type textarea "x"
type textarea "Homeco"
type textarea "x"
type textarea "Homec"
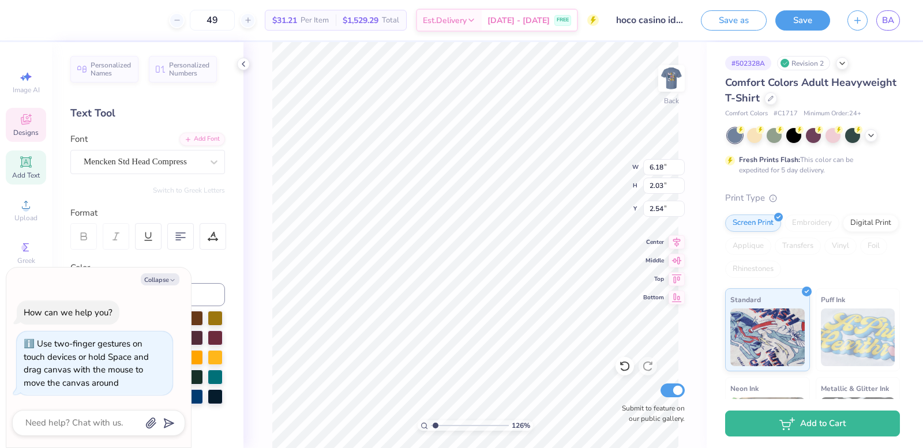
type textarea "x"
type textarea "Home"
type textarea "x"
type textarea "Hom"
type textarea "x"
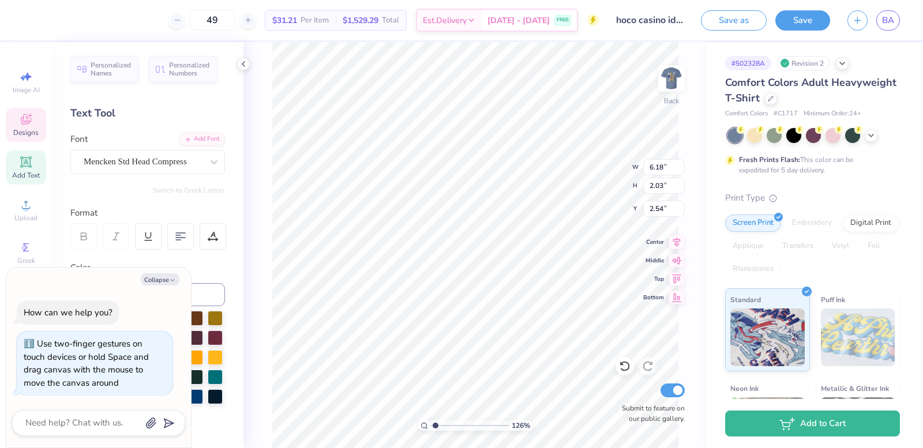
type textarea "Ho"
type textarea "x"
type textarea "H"
type textarea "x"
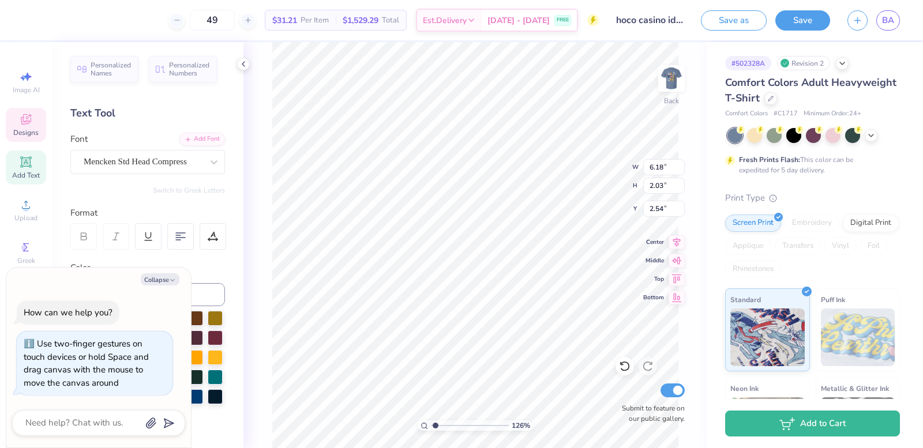
scroll to position [9, 1]
type textarea "x"
type textarea "H"
type textarea "x"
type textarea "HO"
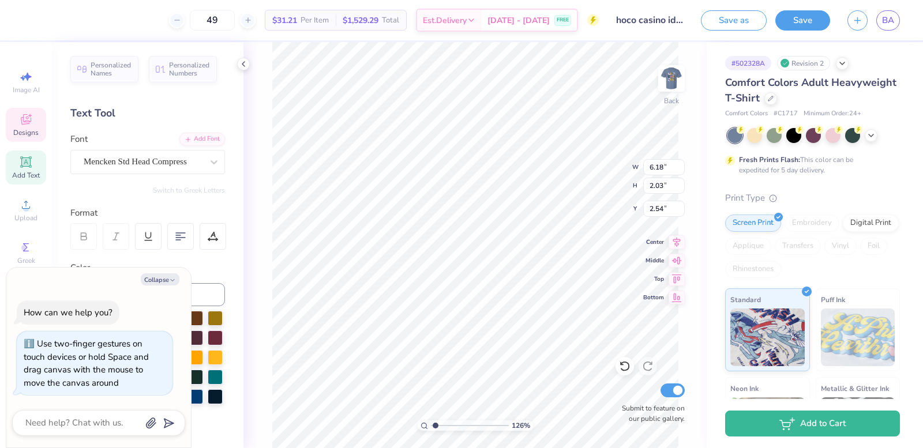
type textarea "x"
type textarea "HOM"
type textarea "x"
type textarea "HOME"
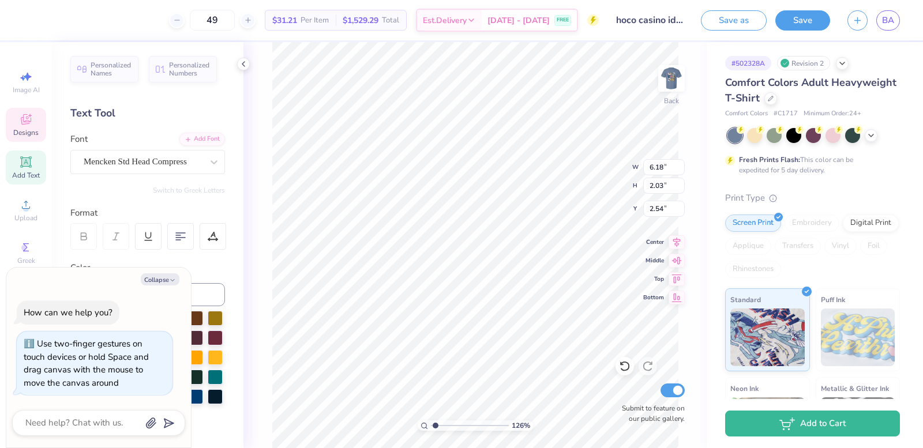
type textarea "x"
type textarea "HOMEC"
type textarea "x"
type textarea "HOMECM"
type textarea "x"
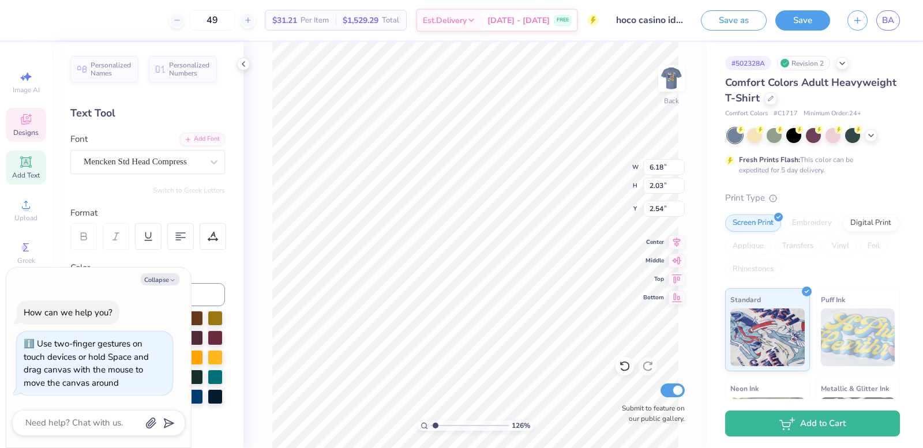
type textarea "HOMECMI"
type textarea "x"
type textarea "HOMECMIN"
type textarea "x"
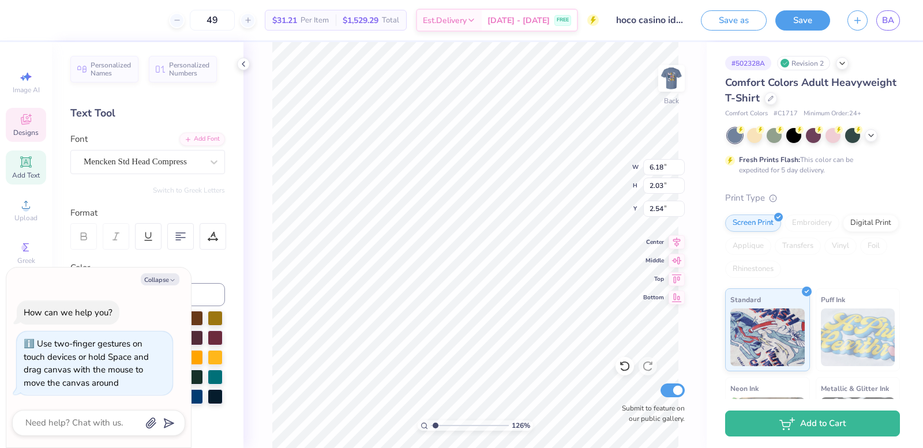
type textarea "HOMECMING"
type textarea "x"
type input "4.22"
type textarea "x"
type input "7.26"
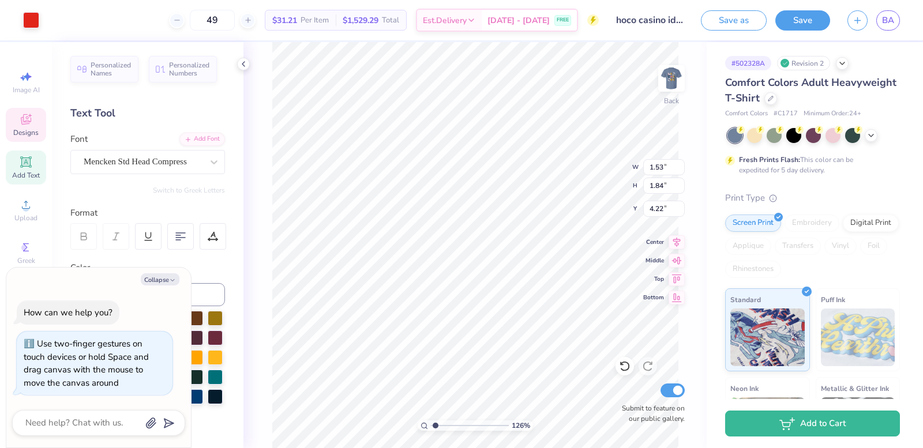
type input "2.12"
type input "2.50"
type textarea "x"
click at [155, 279] on button "Collapse" at bounding box center [160, 280] width 39 height 12
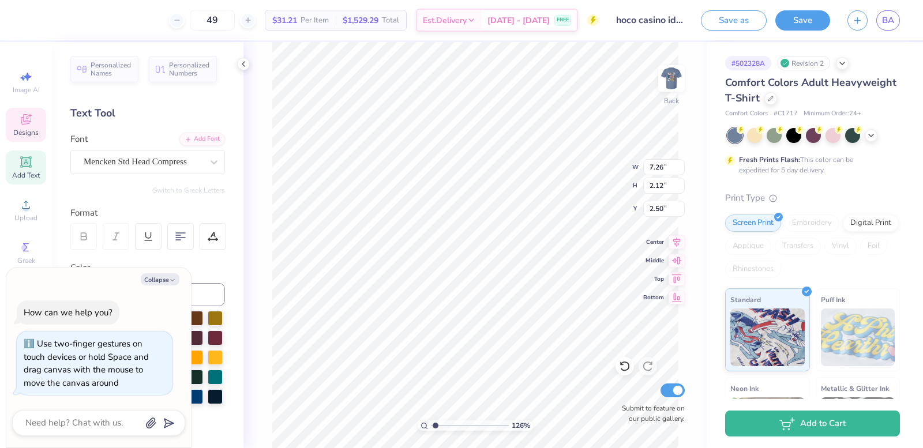
type textarea "x"
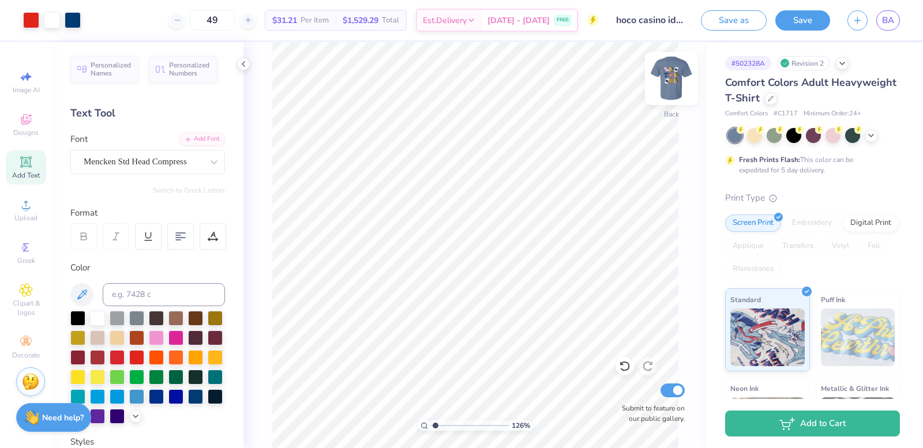
click at [676, 82] on img at bounding box center [672, 78] width 46 height 46
type input "4.91"
type input "2.97"
type input "3.60"
type input "4.91"
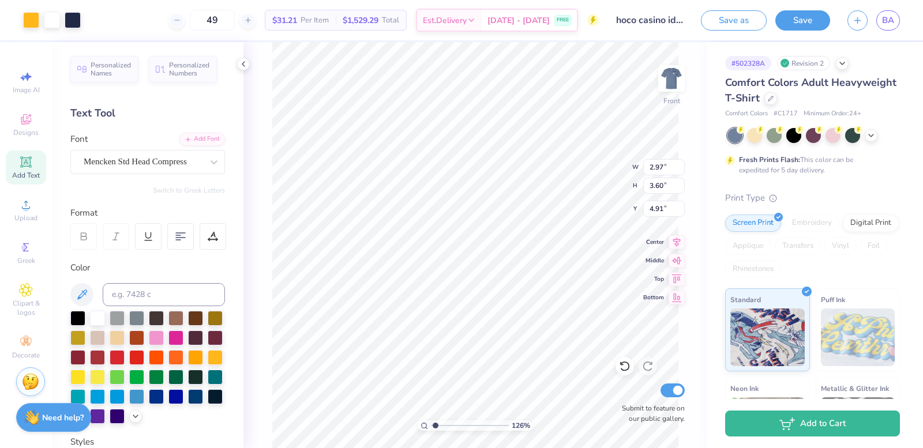
type input "2.88"
type input "3.47"
type input "4.91"
type input "3.15"
type input "2.52"
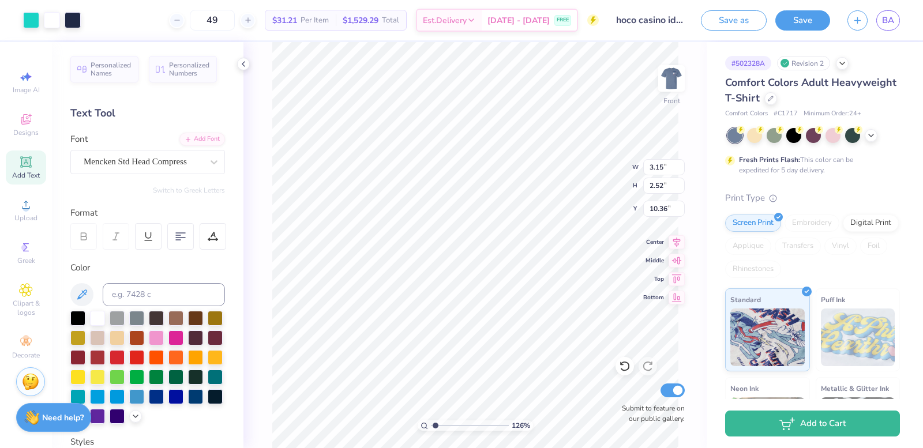
type input "8.75"
type input "3.14"
type input "2.56"
type input "8.75"
type input "2.94"
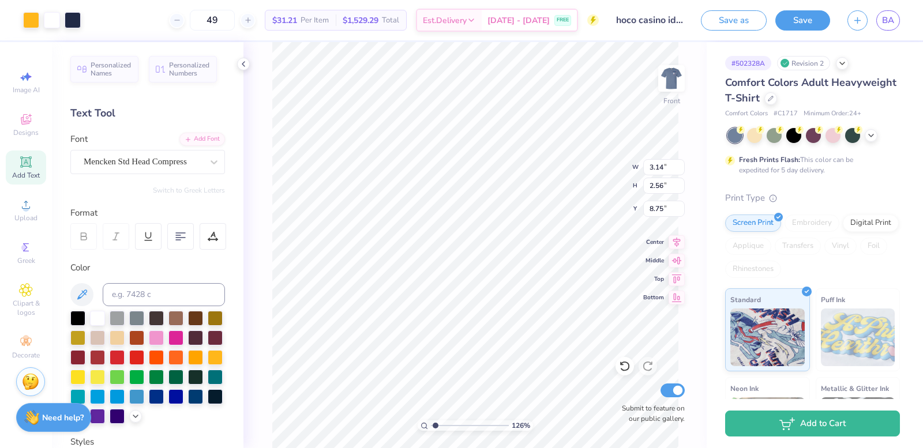
type input "3.57"
type input "8.75"
type input "3.15"
type input "2.52"
type input "10.06"
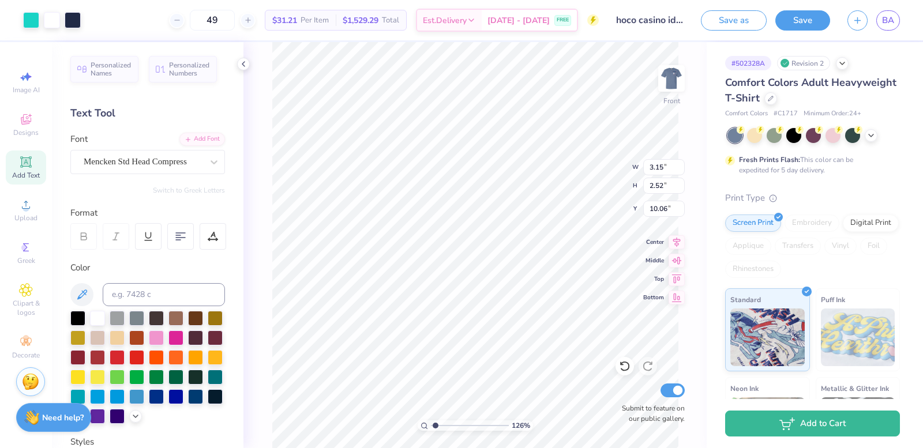
type input "3.14"
type input "2.56"
type input "10.01"
type input "2.94"
type input "3.57"
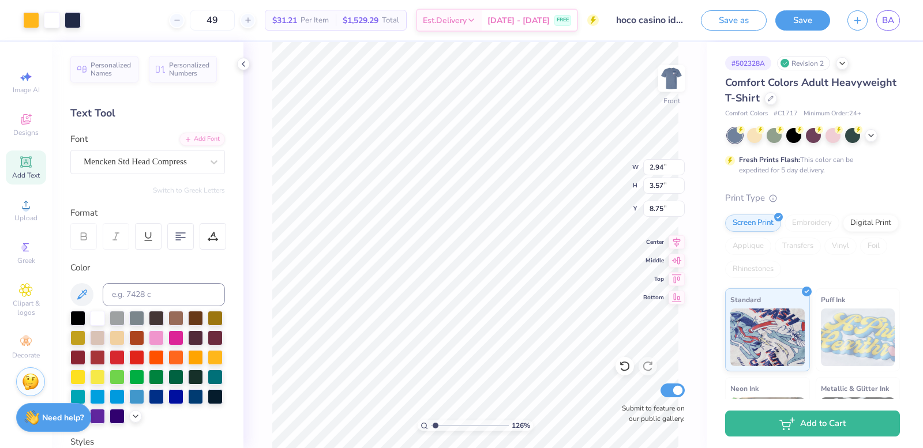
type input "9.51"
type input "3.08"
type input "3.71"
type input "13.75"
type input "2.94"
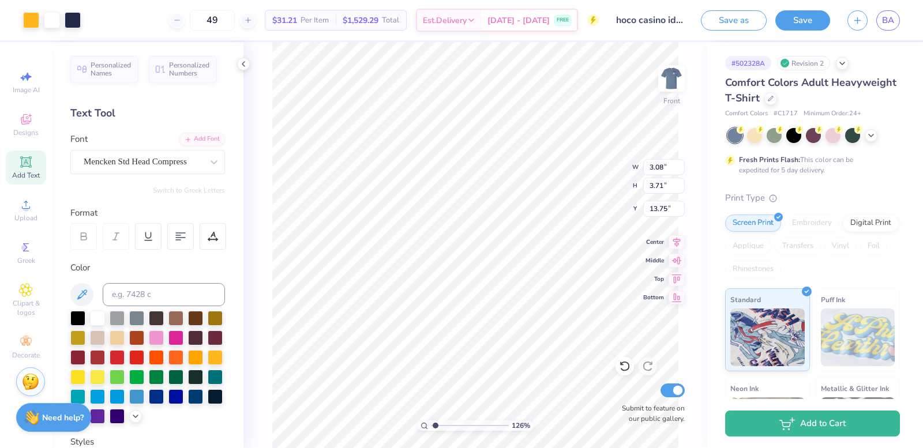
type input "3.57"
type input "2.88"
type input "3.47"
type input "5.26"
click at [709, 27] on button "Save as" at bounding box center [734, 19] width 66 height 20
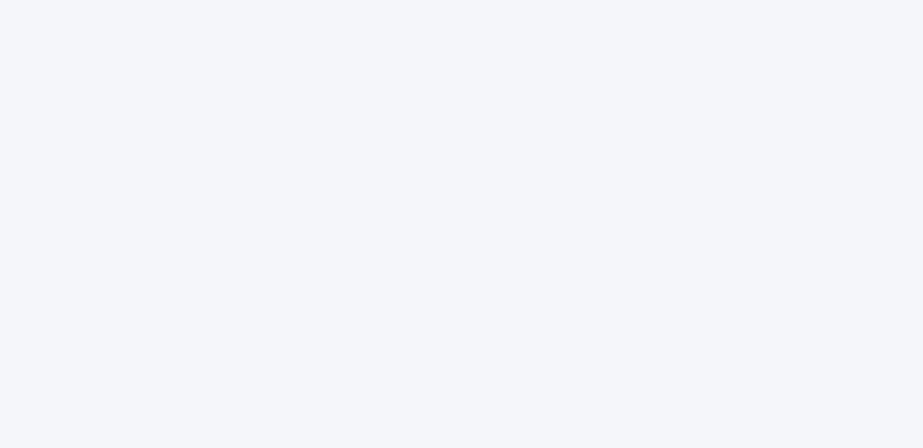
click at [771, 275] on div at bounding box center [461, 224] width 923 height 448
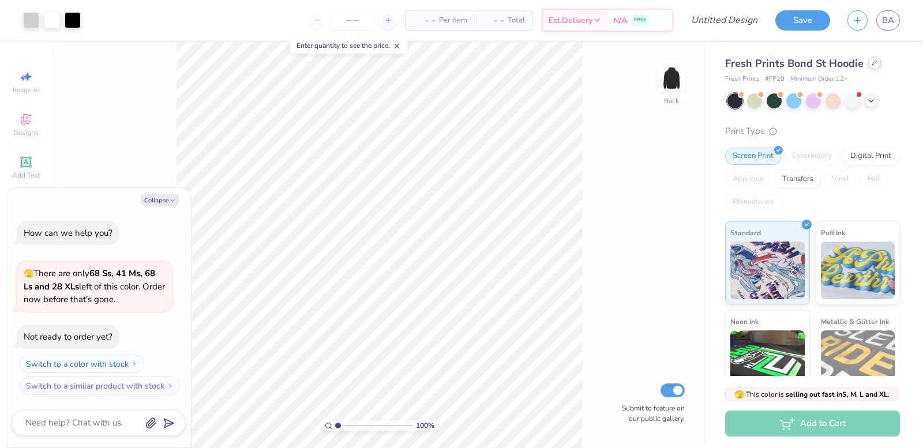
click at [872, 63] on icon at bounding box center [875, 63] width 6 height 6
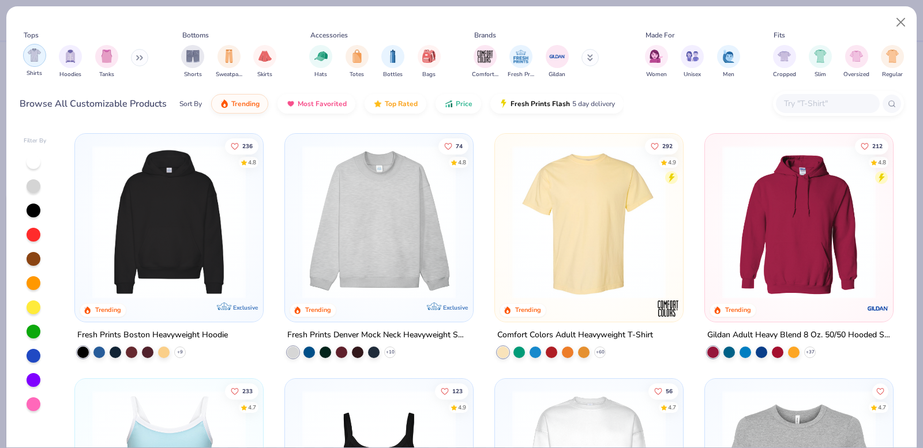
click at [25, 62] on div "filter for Shirts" at bounding box center [34, 55] width 23 height 23
type textarea "x"
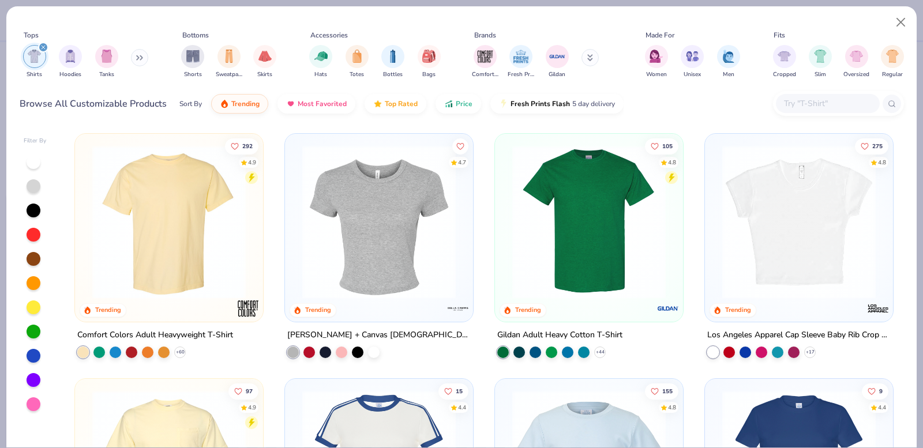
click at [612, 237] on img at bounding box center [589, 222] width 165 height 154
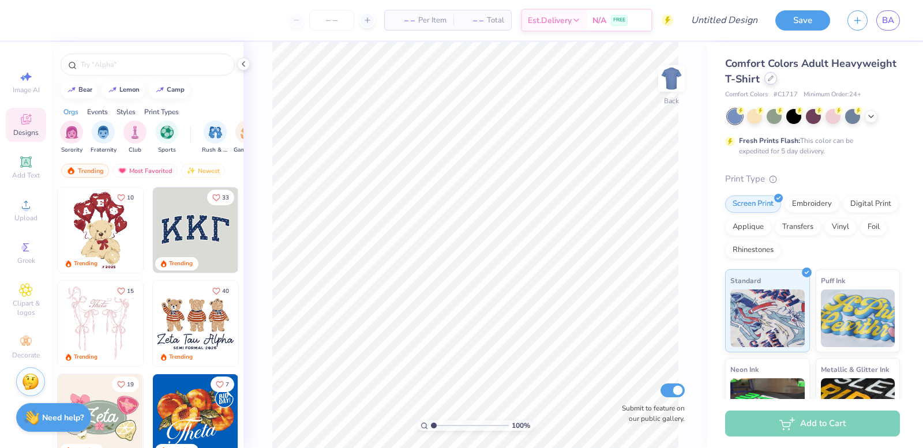
click at [773, 80] on icon at bounding box center [771, 78] width 5 height 5
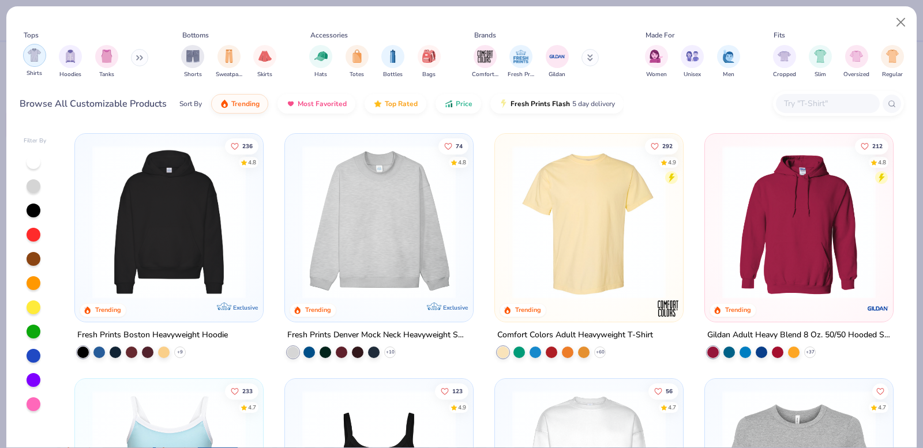
click at [35, 60] on img "filter for Shirts" at bounding box center [34, 54] width 13 height 13
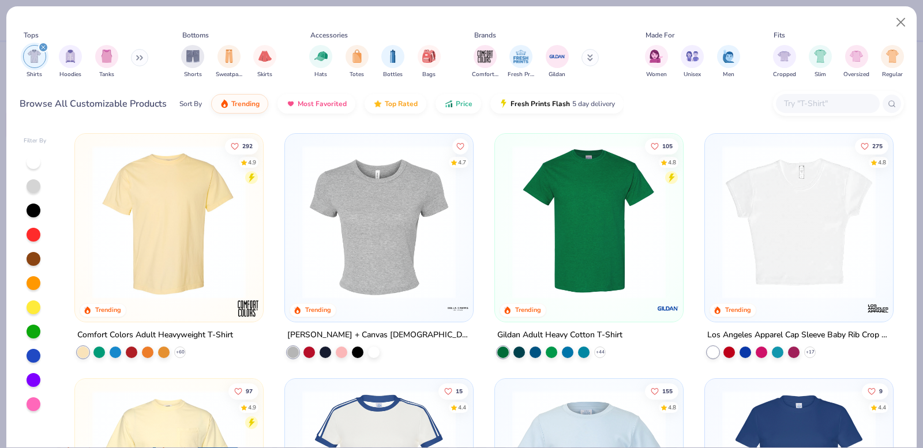
click at [579, 212] on img at bounding box center [589, 222] width 165 height 154
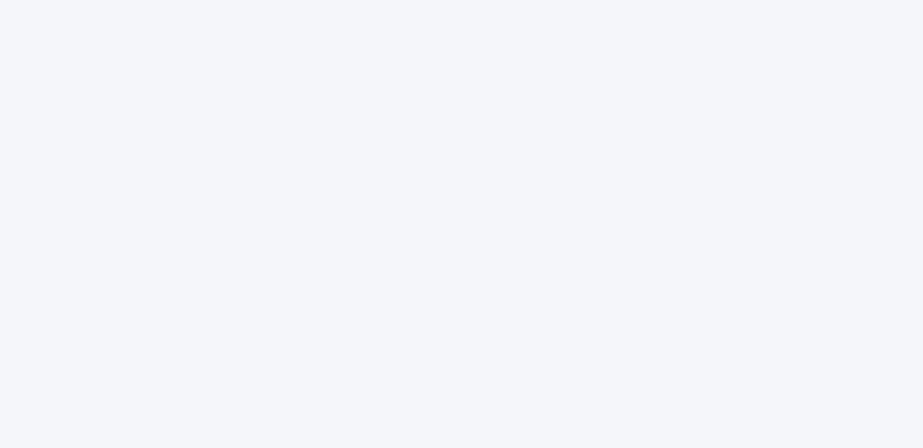
click at [18, 139] on div at bounding box center [461, 224] width 923 height 448
drag, startPoint x: 318, startPoint y: 107, endPoint x: 319, endPoint y: 117, distance: 9.3
click at [319, 117] on div at bounding box center [461, 224] width 923 height 448
click at [306, 125] on div at bounding box center [461, 224] width 923 height 448
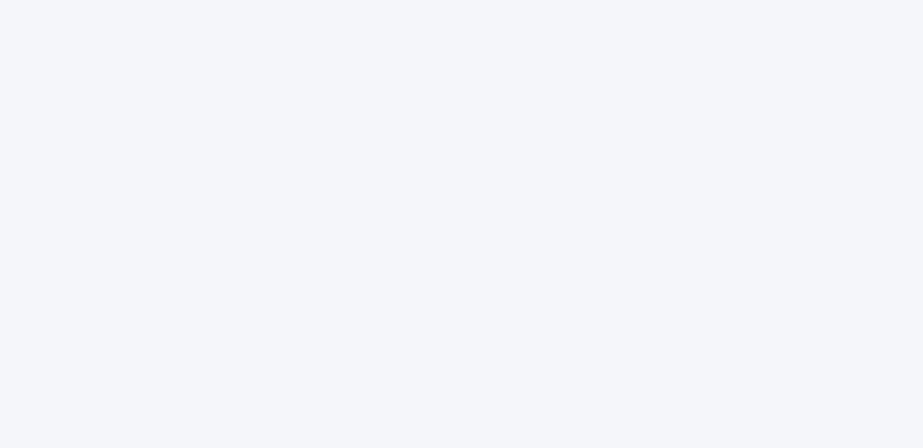
click at [306, 125] on div at bounding box center [461, 224] width 923 height 448
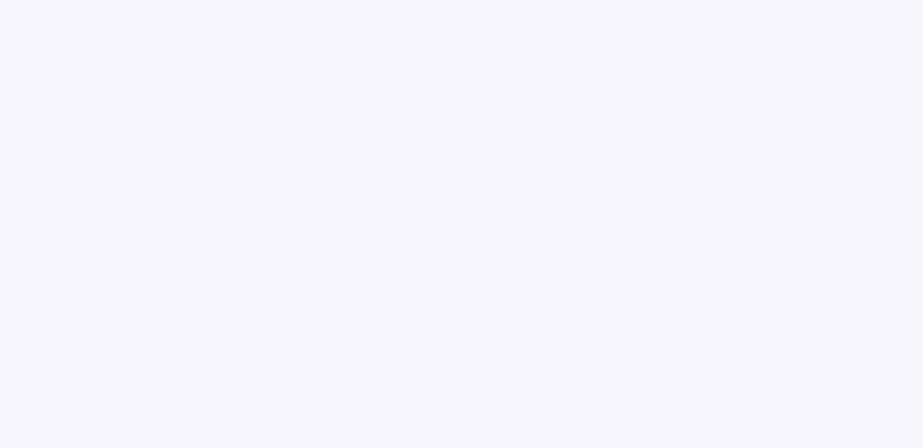
click at [306, 125] on div at bounding box center [461, 224] width 923 height 448
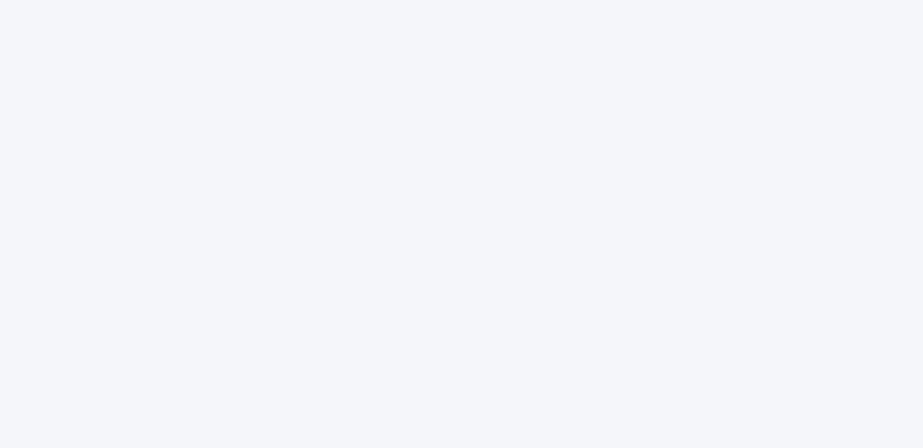
click at [306, 125] on div at bounding box center [461, 224] width 923 height 448
drag, startPoint x: 306, startPoint y: 125, endPoint x: 312, endPoint y: 139, distance: 14.5
click at [312, 139] on div at bounding box center [461, 224] width 923 height 448
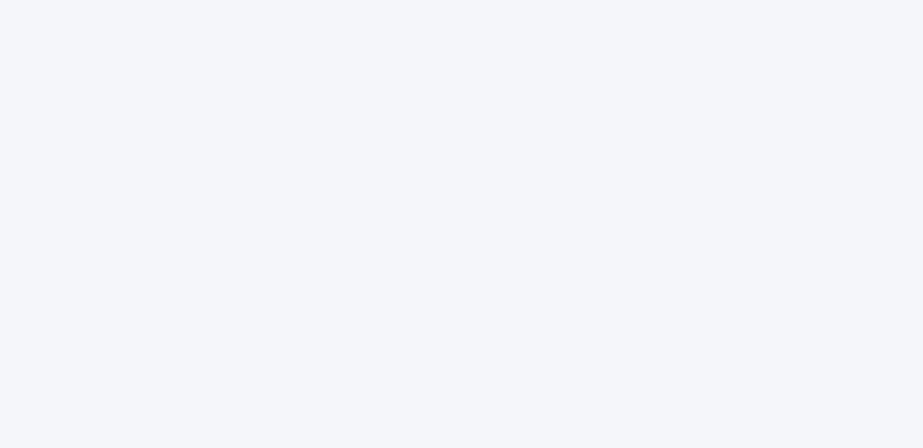
click at [340, 272] on div at bounding box center [461, 224] width 923 height 448
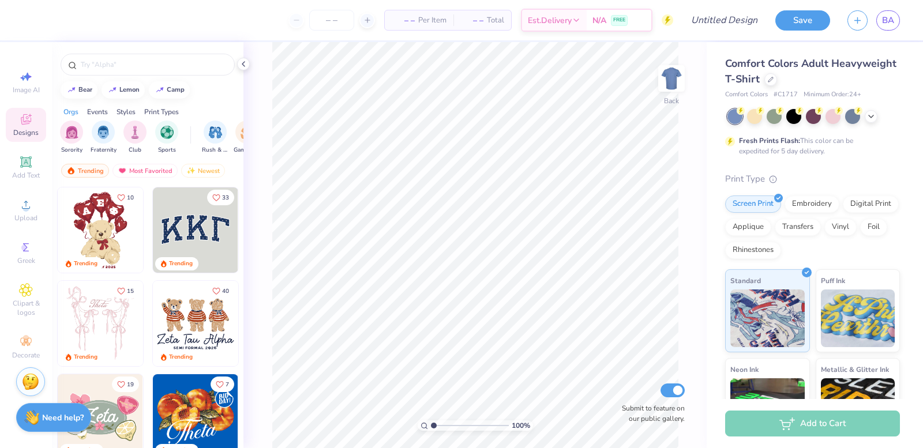
click at [869, 103] on div "Comfort Colors Adult Heavyweight T-Shirt Comfort Colors # C1717 Minimum Order: …" at bounding box center [812, 293] width 175 height 474
click at [880, 124] on div at bounding box center [814, 116] width 173 height 15
click at [869, 117] on icon at bounding box center [871, 115] width 9 height 9
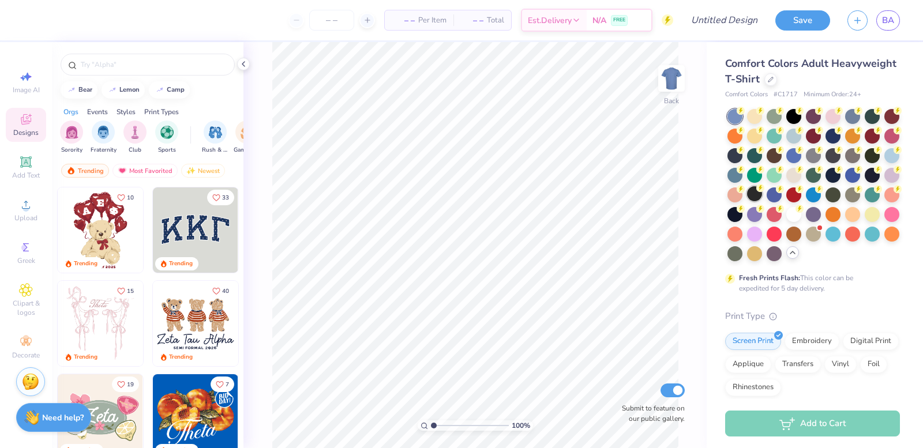
click at [745, 115] on circle at bounding box center [741, 111] width 8 height 8
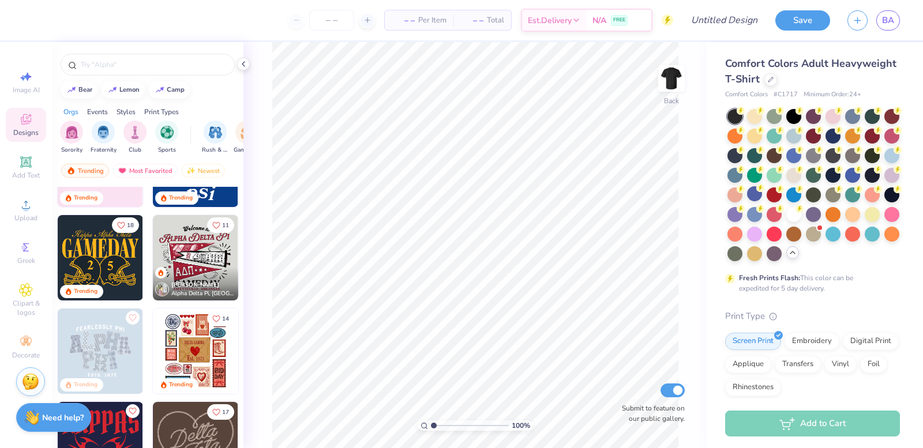
scroll to position [173, 0]
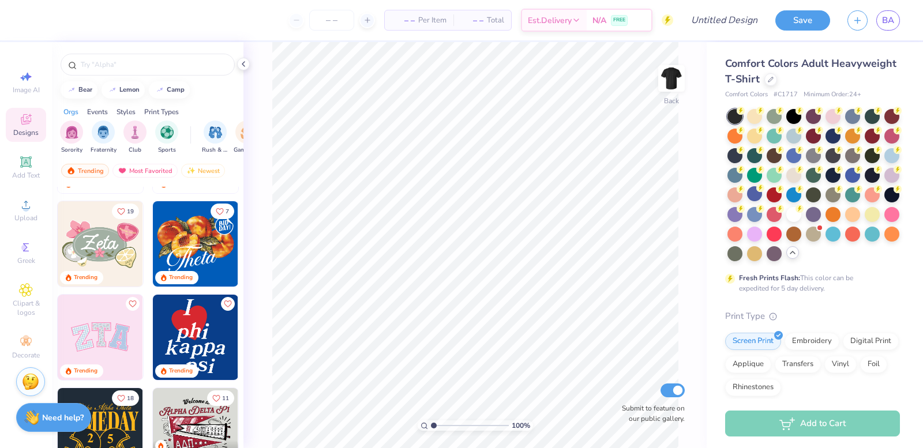
click at [207, 353] on div at bounding box center [110, 337] width 256 height 85
type input "5.89"
type input "7.53"
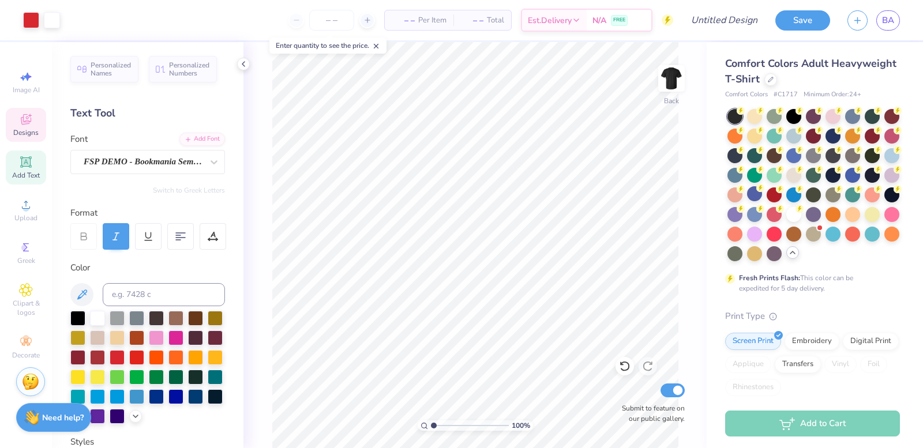
click at [38, 118] on div "Designs" at bounding box center [26, 125] width 40 height 34
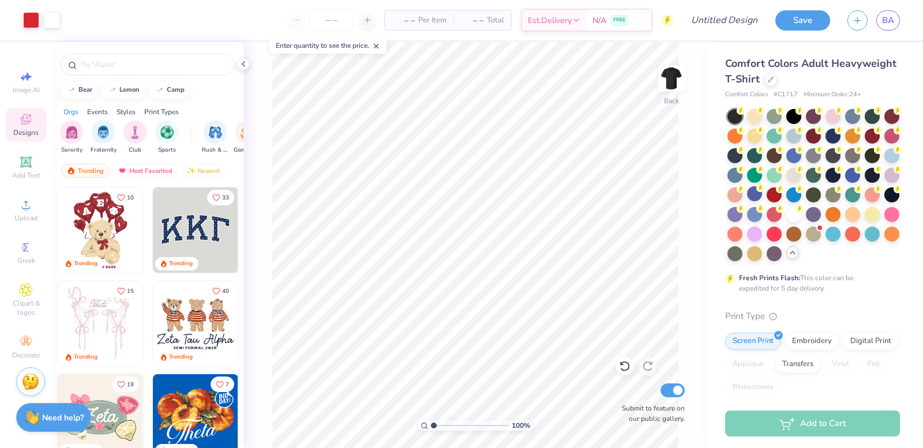
scroll to position [115, 0]
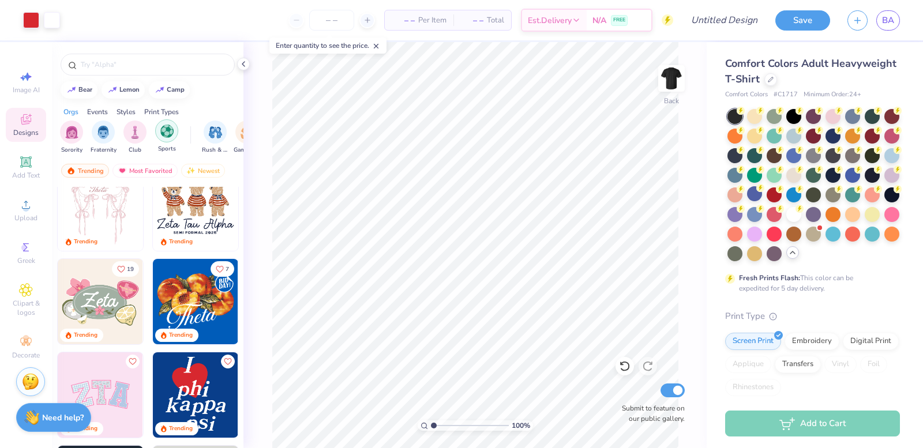
click at [169, 136] on img "filter for Sports" at bounding box center [166, 131] width 13 height 13
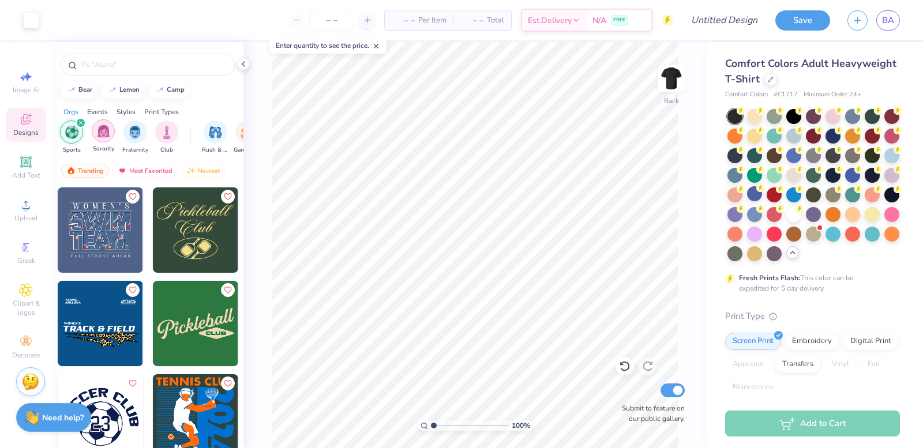
click at [102, 127] on img "filter for Sorority" at bounding box center [103, 131] width 13 height 13
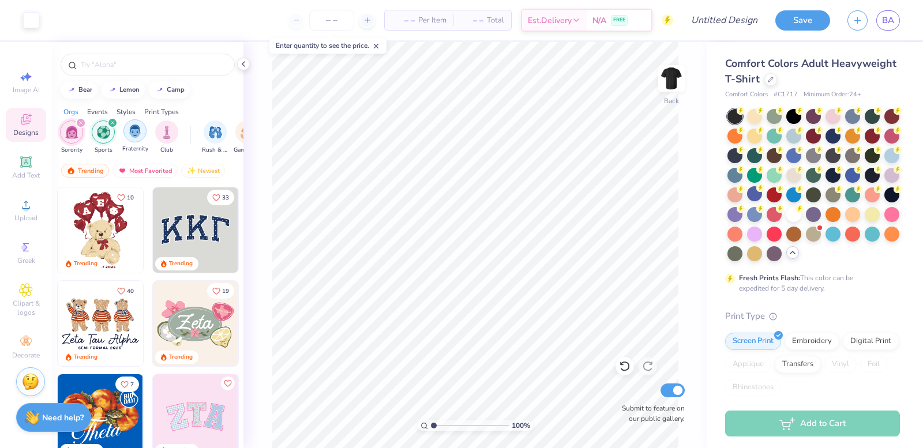
click at [125, 130] on div "filter for Fraternity" at bounding box center [135, 130] width 23 height 23
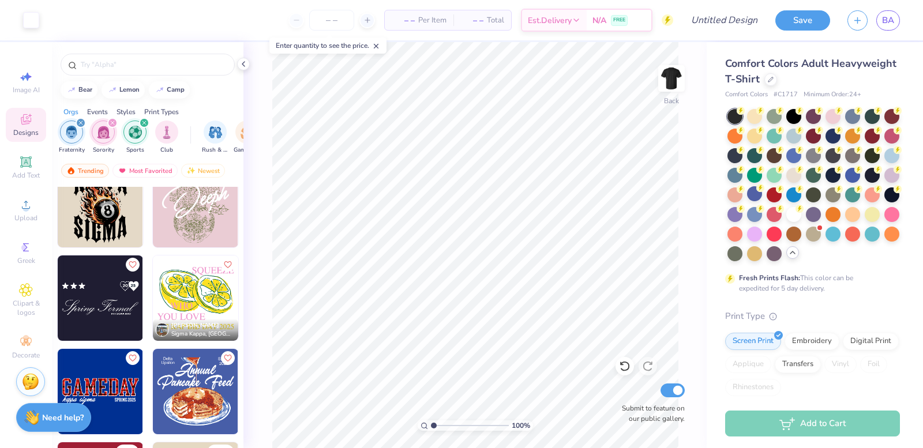
scroll to position [10850, 0]
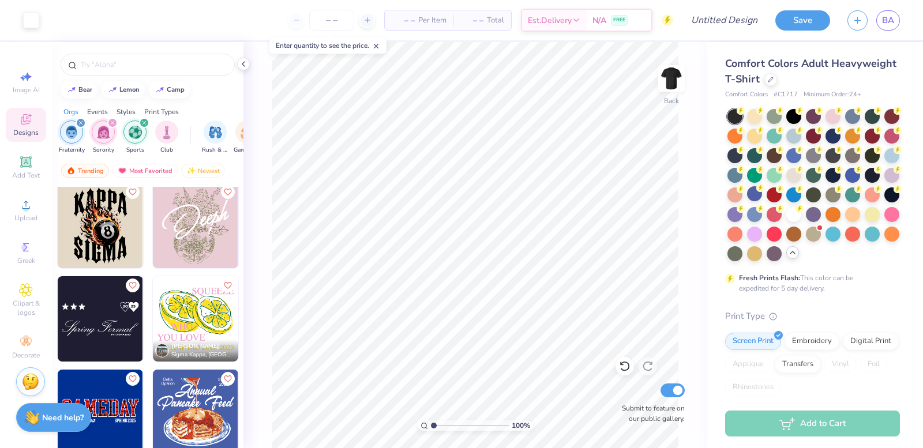
click at [113, 244] on img at bounding box center [100, 225] width 85 height 85
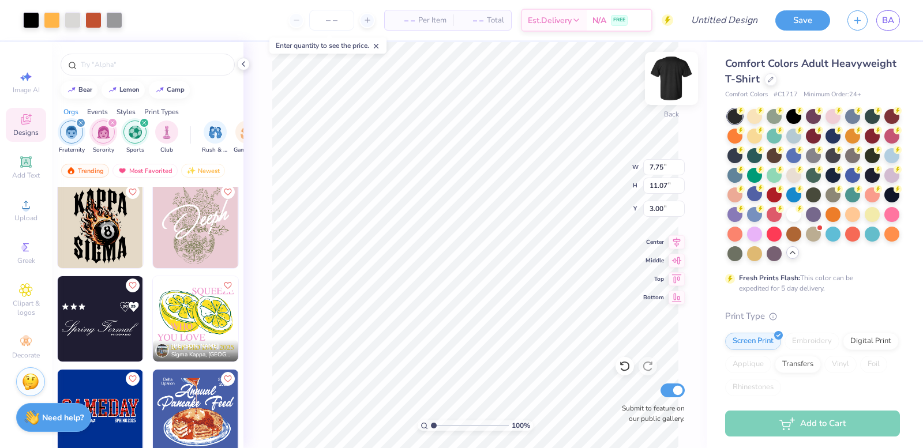
click at [671, 95] on img at bounding box center [672, 78] width 46 height 46
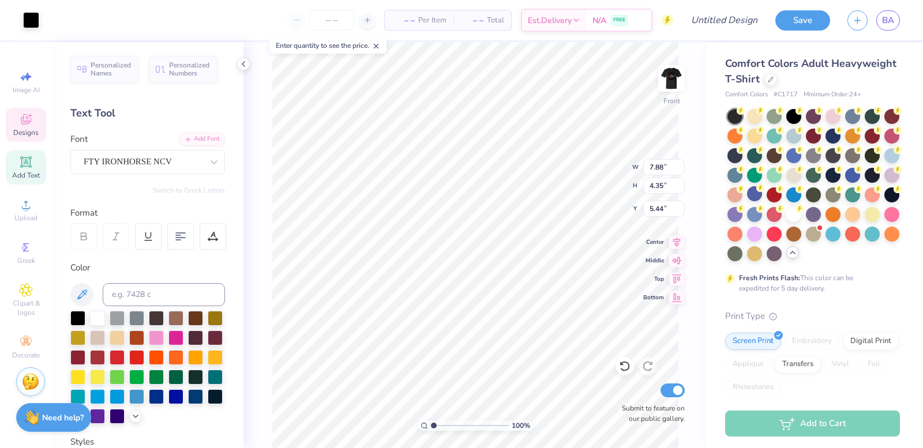
scroll to position [10, 1]
type textarea "Theta"
type input "7.79"
type input "4.17"
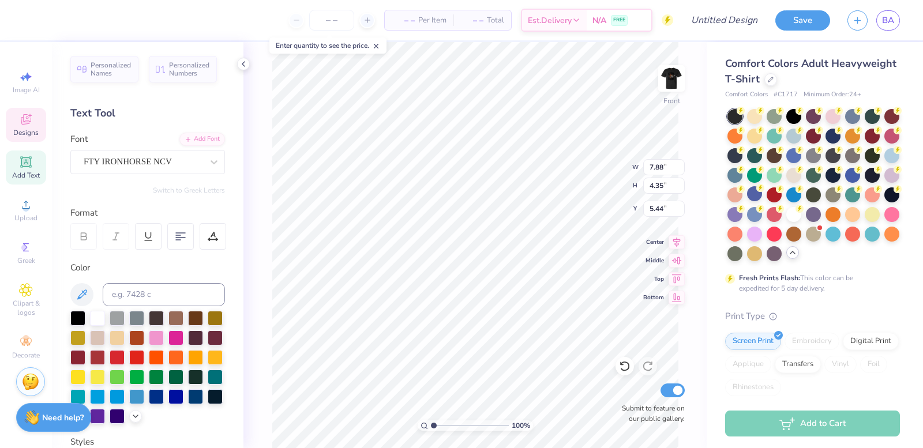
type input "12.48"
type textarea "S"
type textarea "Phi Alpha"
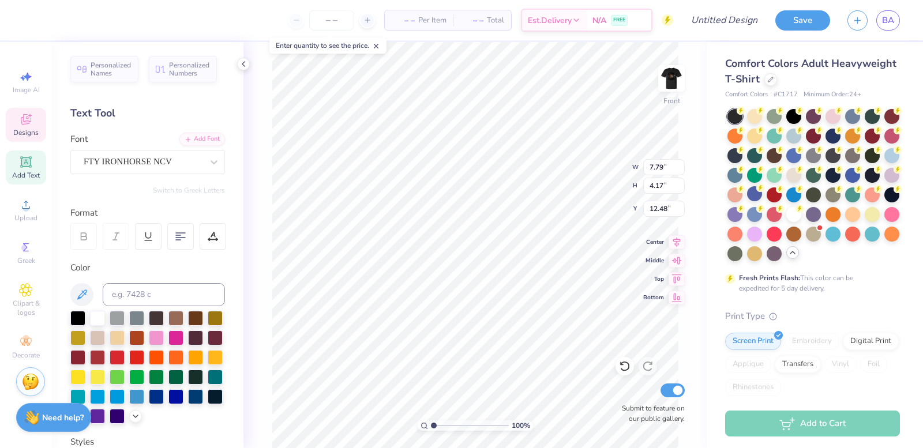
scroll to position [10, 3]
type input "8.78"
type input "4.46"
type input "5.38"
type input "6.21"
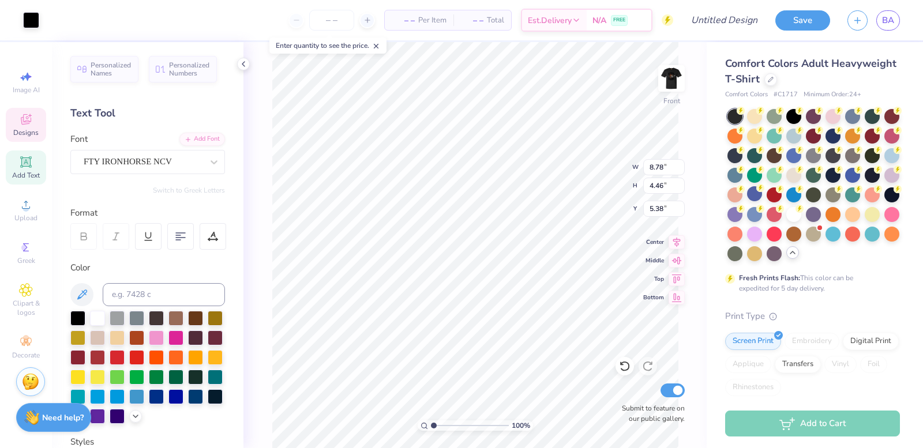
type input "6.83"
type input "7.18"
type input "2.89"
type input "2.54"
type input "10.46"
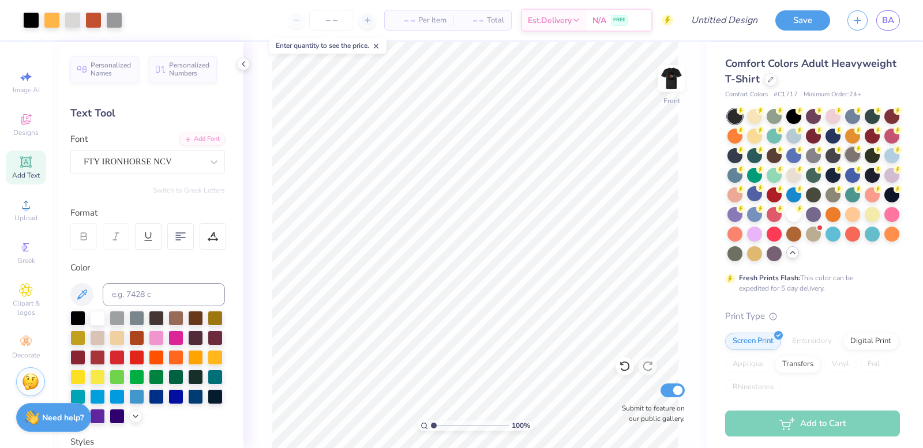
click at [845, 162] on div at bounding box center [852, 154] width 15 height 15
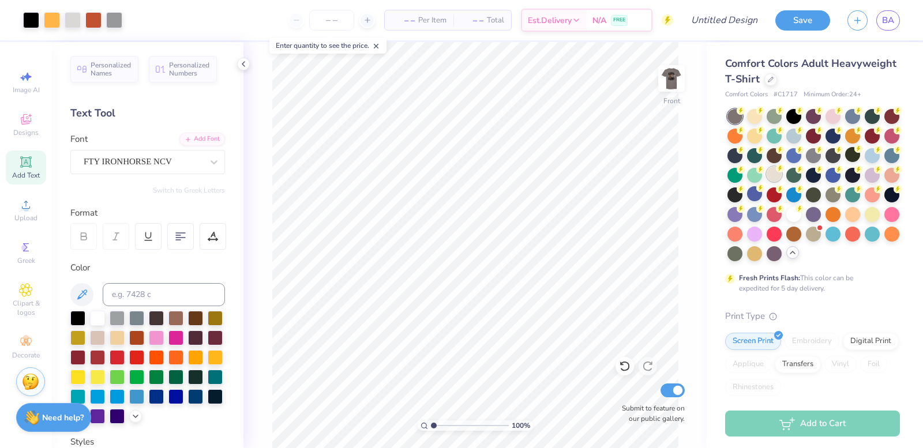
click at [782, 175] on div at bounding box center [774, 174] width 15 height 15
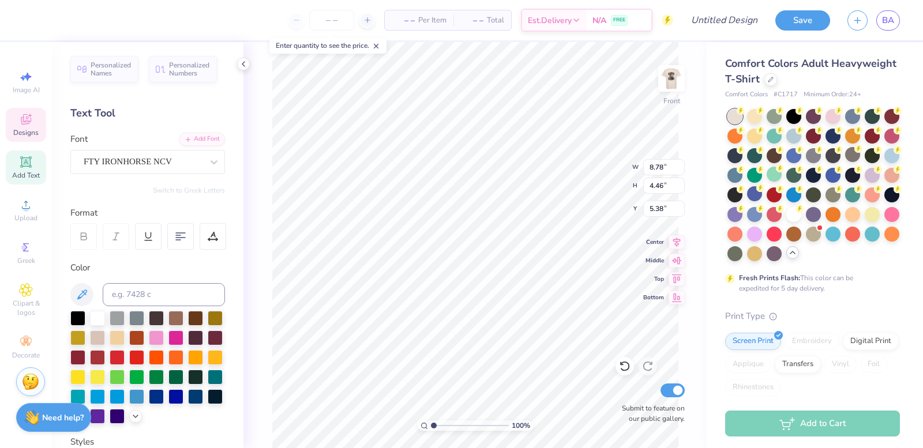
type input "12.91"
type input "4.91"
type input "12.11"
click at [661, 70] on img at bounding box center [672, 78] width 46 height 46
type input "4.66"
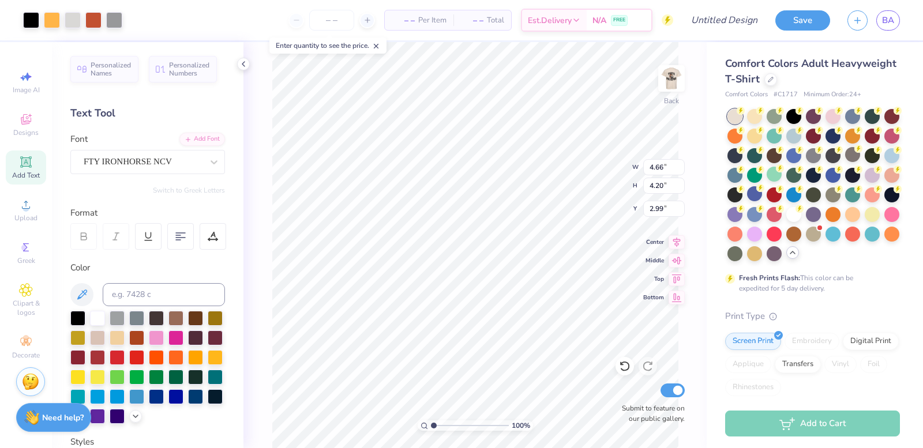
type input "4.20"
type input "5.61"
click at [621, 368] on icon at bounding box center [625, 367] width 12 height 12
click at [651, 366] on icon at bounding box center [648, 367] width 12 height 12
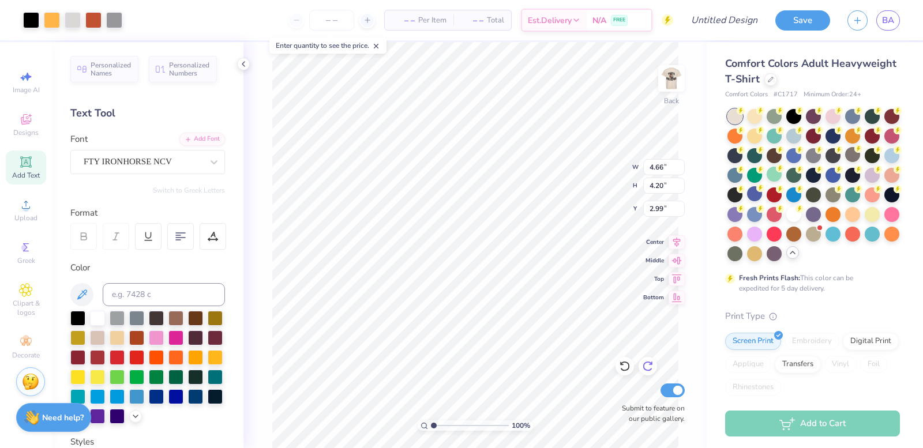
type input "4.66"
type input "4.20"
type input "4.66"
type input "1.77"
type input "5.42"
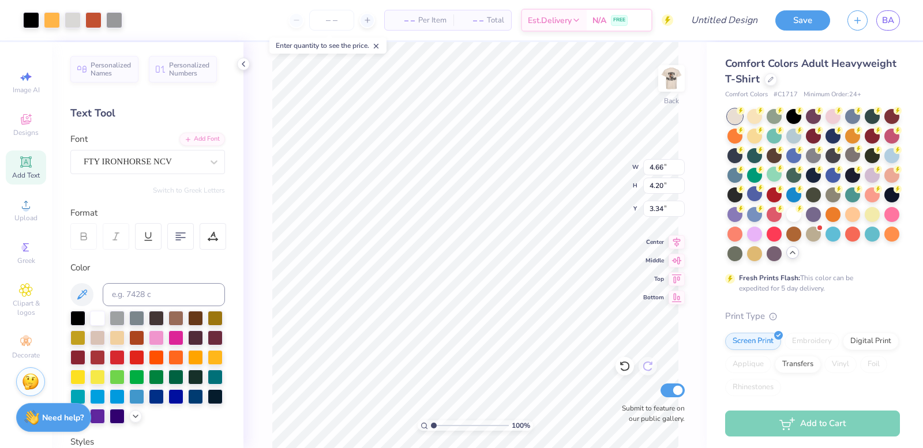
type input "3.34"
click at [629, 366] on icon at bounding box center [625, 367] width 10 height 10
type input "3.34"
click at [661, 91] on img at bounding box center [672, 78] width 46 height 46
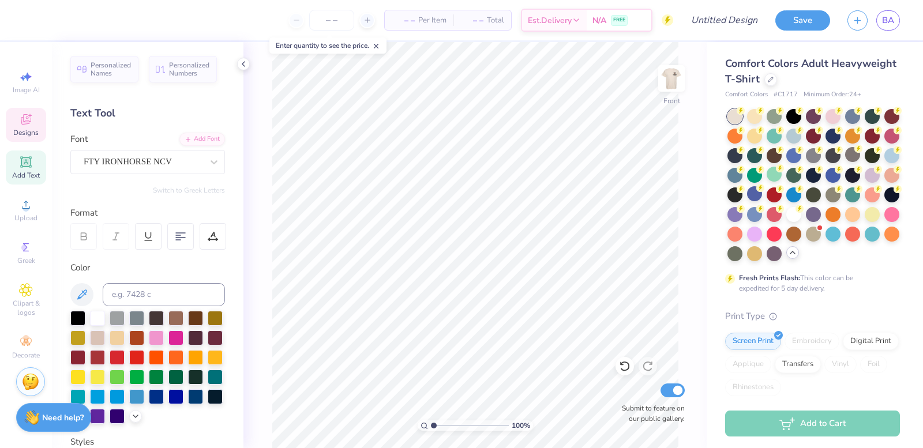
click at [29, 119] on icon at bounding box center [26, 120] width 14 height 14
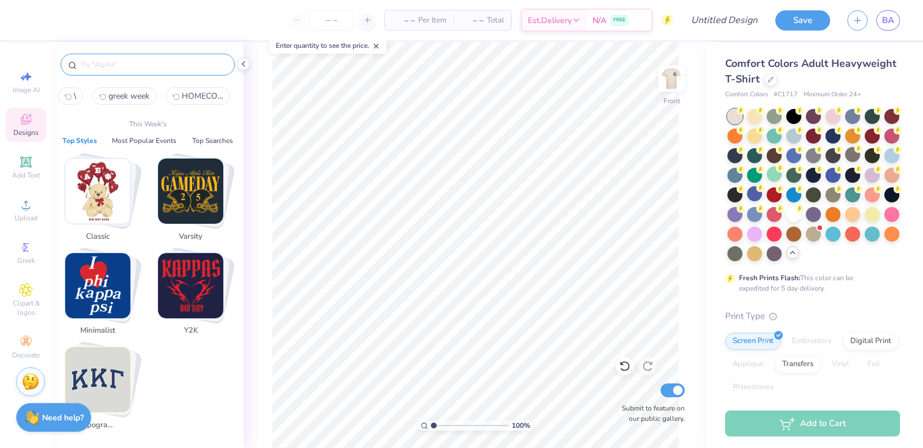
click at [113, 66] on input "text" at bounding box center [154, 65] width 148 height 12
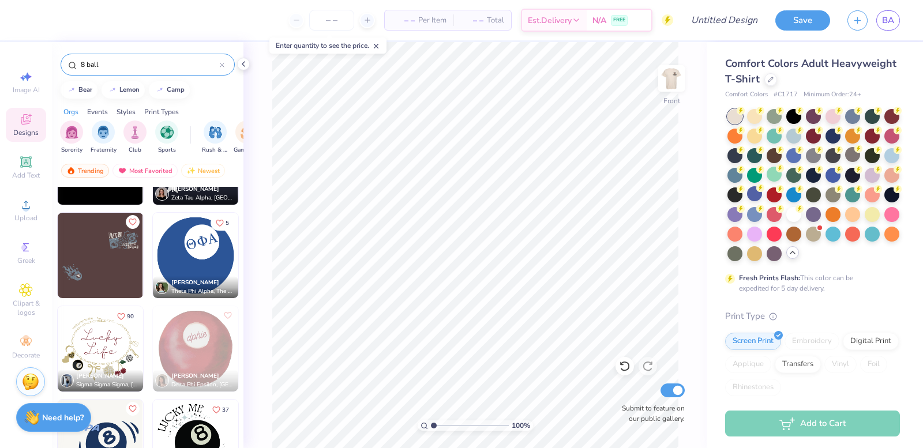
scroll to position [256, 0]
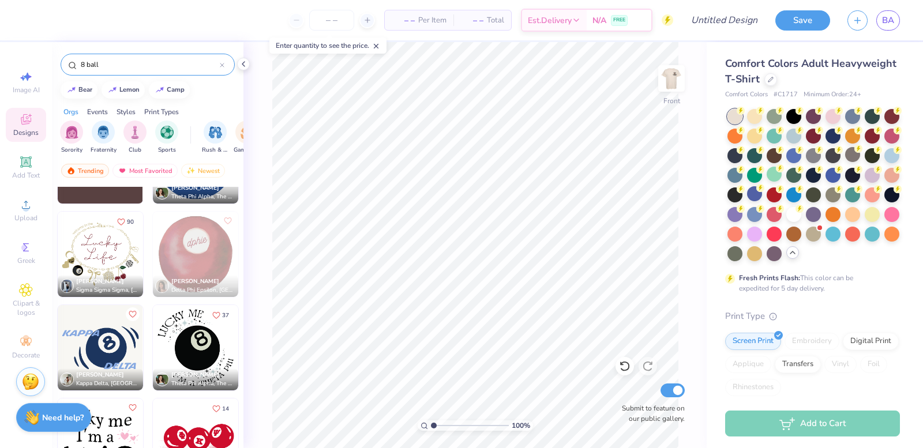
type input "8 ball"
click at [179, 424] on img at bounding box center [195, 441] width 85 height 85
type input "7.74"
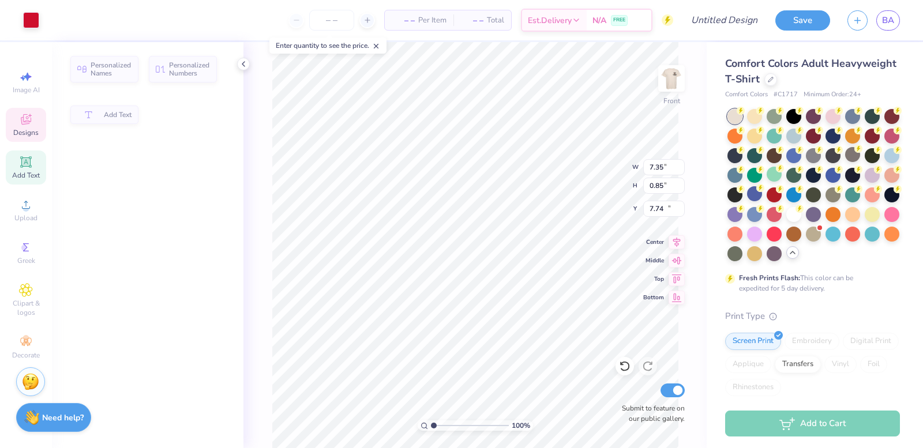
type input "7.35"
type input "0.85"
type input "12.90"
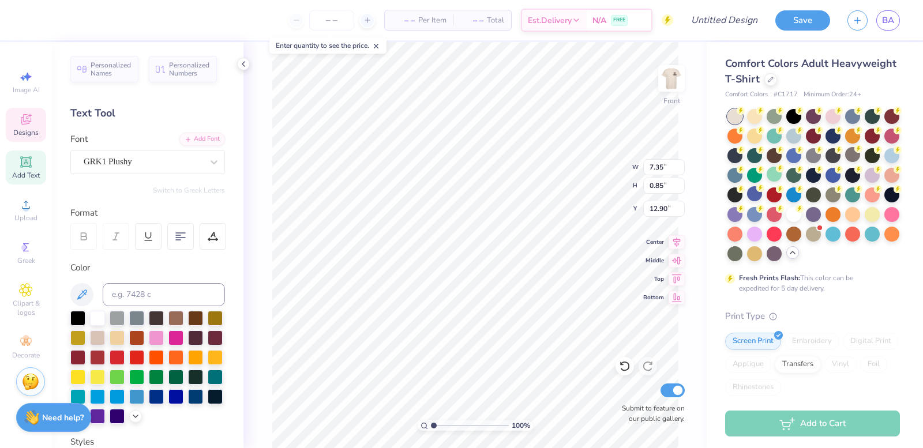
scroll to position [10, 3]
type textarea "Homecoming 2025"
click at [646, 293] on span "Bottom" at bounding box center [653, 296] width 21 height 8
type input "12.03"
type input "4.36"
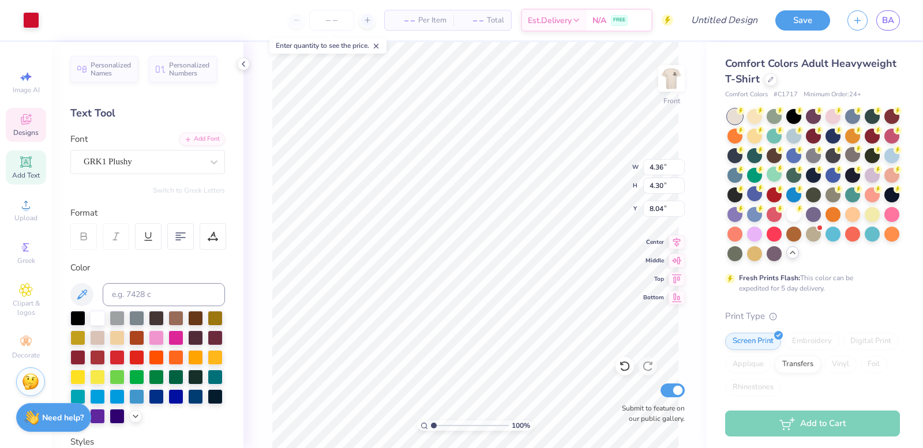
type input "4.30"
type input "8.03"
type input "5.81"
type input "10.28"
type input "21.18"
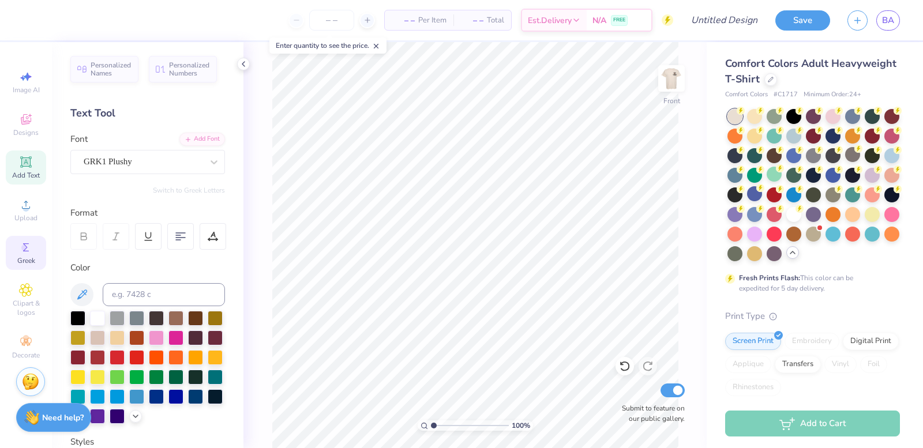
click at [26, 253] on icon at bounding box center [26, 248] width 14 height 14
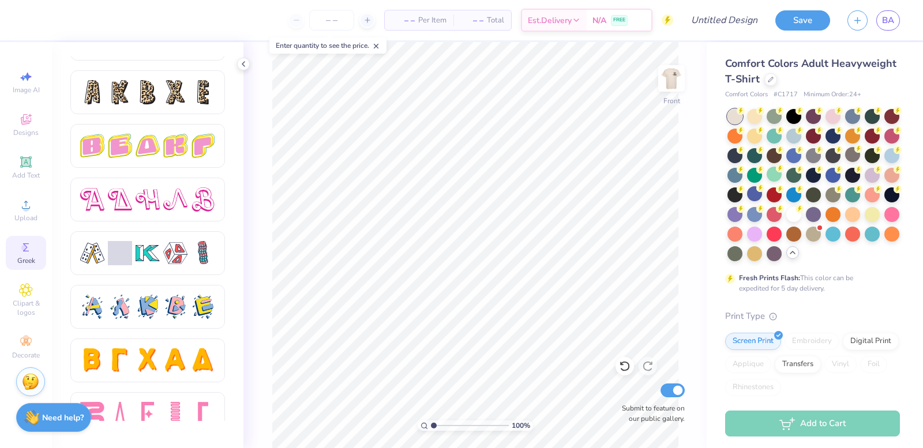
scroll to position [1942, 0]
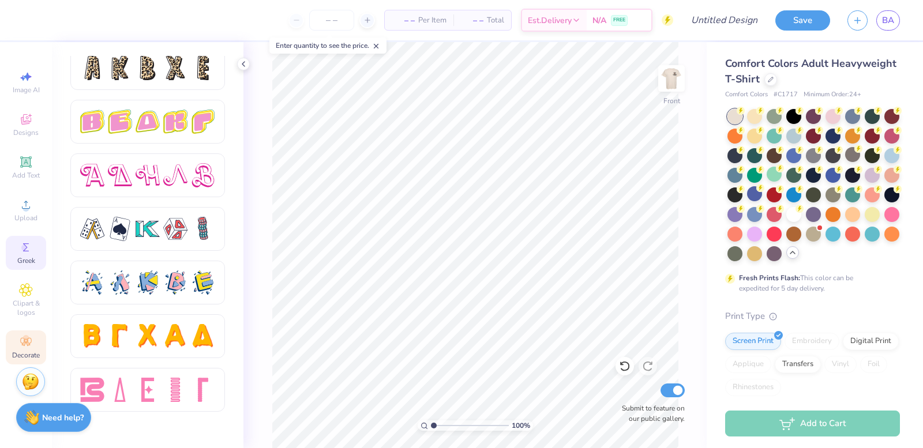
click at [21, 350] on div "Decorate" at bounding box center [26, 348] width 40 height 34
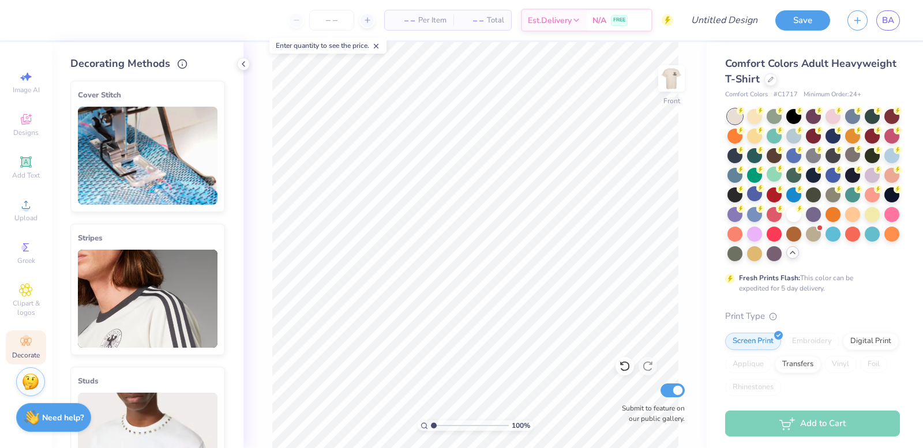
click at [14, 335] on div "Decorate" at bounding box center [26, 348] width 40 height 34
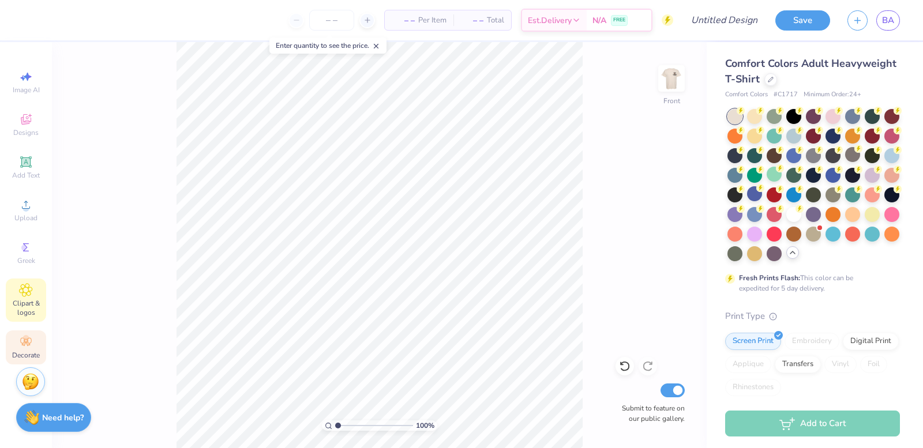
click at [32, 280] on div "Clipart & logos" at bounding box center [26, 300] width 40 height 43
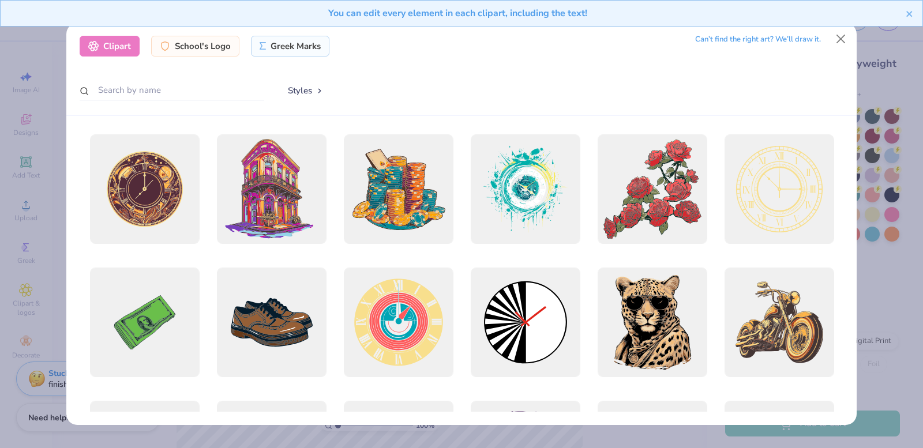
click at [841, 31] on div "You can edit every element in each clipart, including the text!" at bounding box center [461, 17] width 923 height 35
click at [838, 42] on button "Close" at bounding box center [841, 39] width 22 height 22
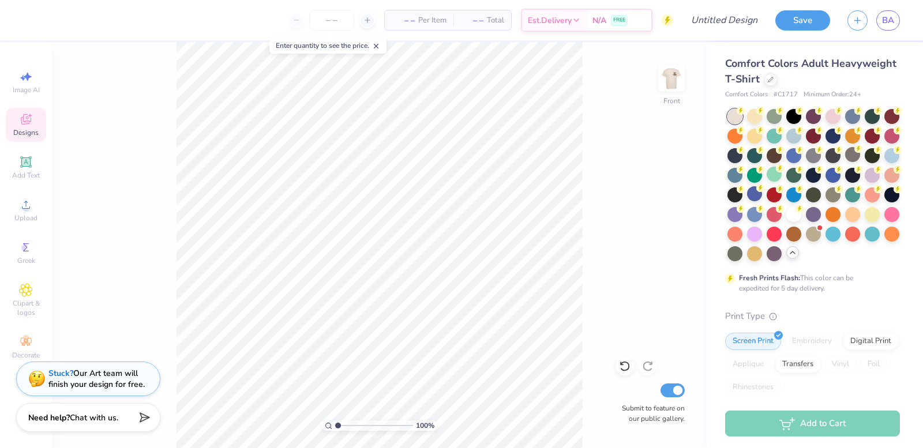
click at [28, 125] on icon at bounding box center [26, 120] width 14 height 14
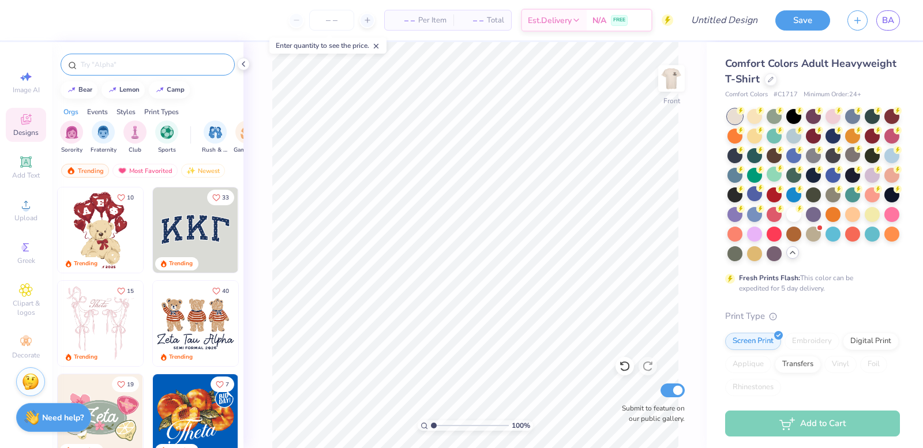
click at [114, 73] on div at bounding box center [148, 65] width 174 height 22
click at [111, 60] on input "text" at bounding box center [154, 65] width 148 height 12
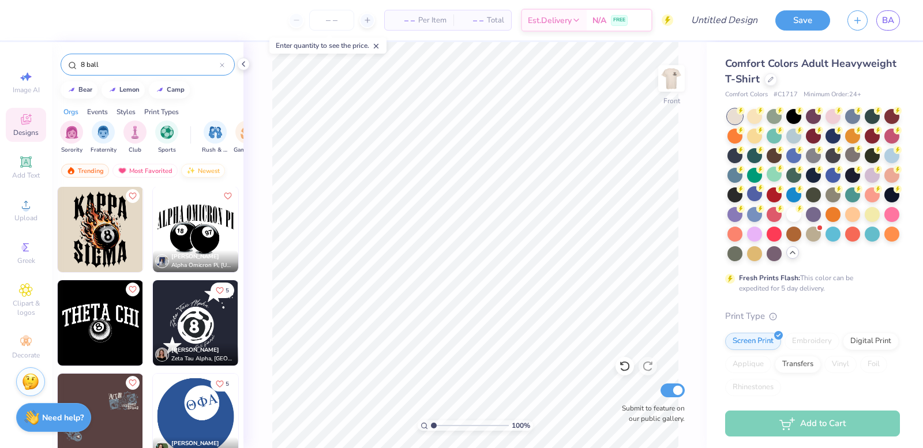
scroll to position [0, 0]
drag, startPoint x: 151, startPoint y: 133, endPoint x: 166, endPoint y: 137, distance: 15.0
click at [158, 134] on div "Sorority Fraternity Club Sports" at bounding box center [125, 138] width 131 height 34
drag, startPoint x: 109, startPoint y: 67, endPoint x: 83, endPoint y: 68, distance: 26.0
click at [83, 68] on input "8 ball" at bounding box center [150, 65] width 140 height 12
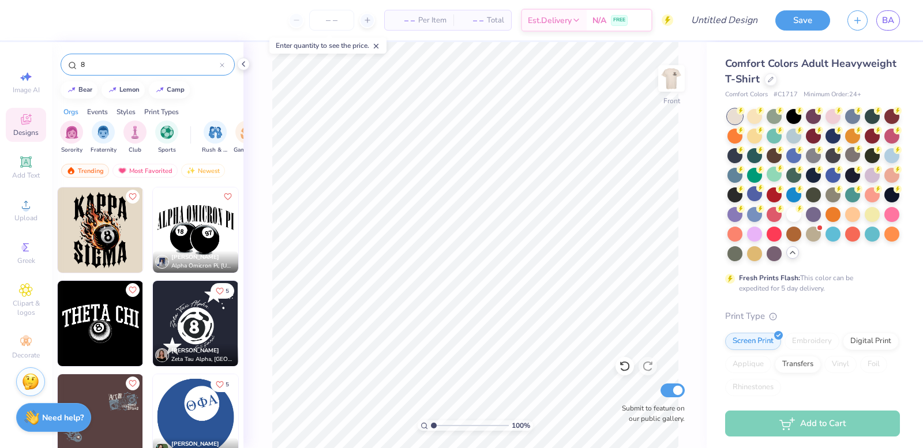
type input "8"
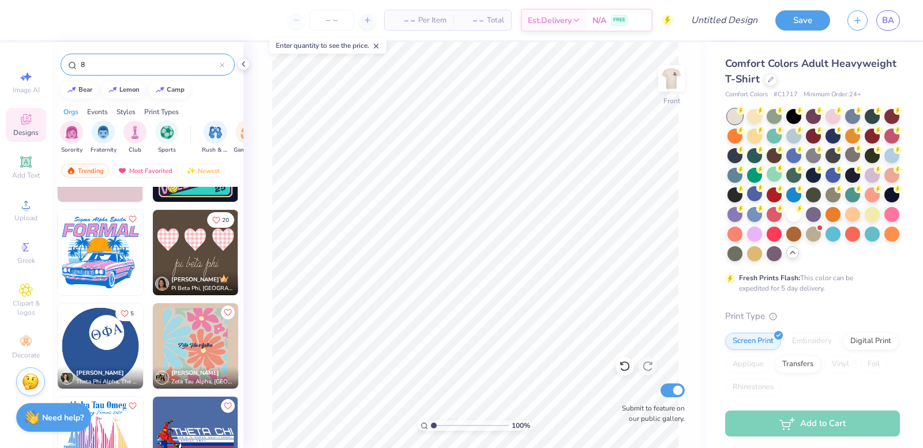
scroll to position [923, 0]
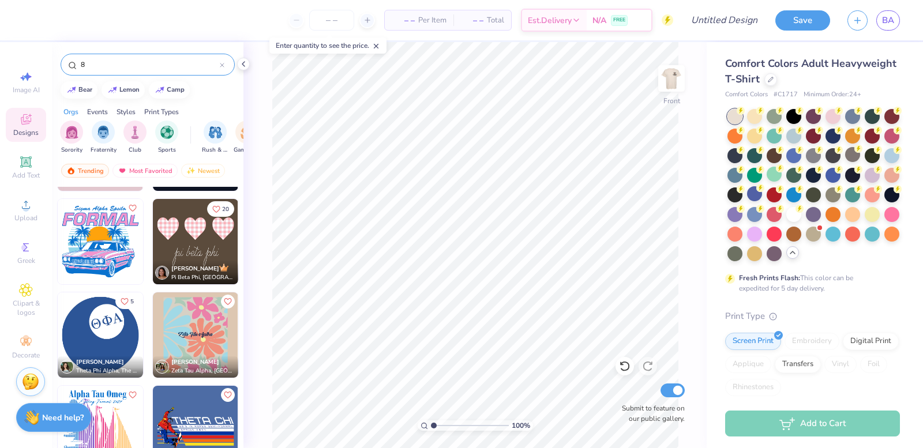
click at [122, 304] on icon "Like" at bounding box center [125, 302] width 8 height 8
click at [806, 20] on button "Save" at bounding box center [803, 19] width 55 height 20
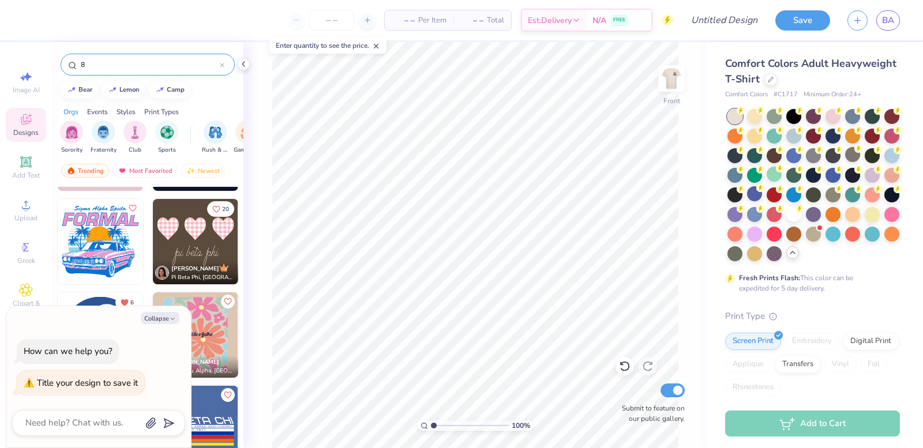
type textarea "h"
type textarea "x"
type textarea "ho"
type textarea "x"
type textarea "hoc"
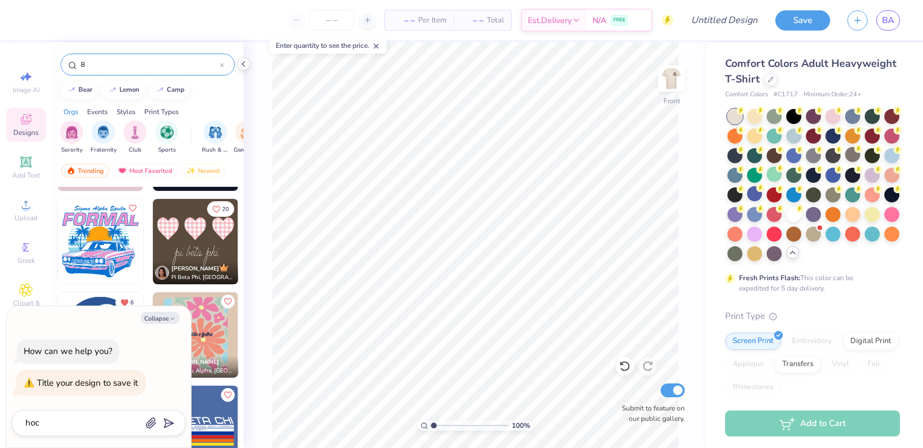
type textarea "x"
type textarea "hoco"
type textarea "x"
type textarea "hoco"
type input "hoco"
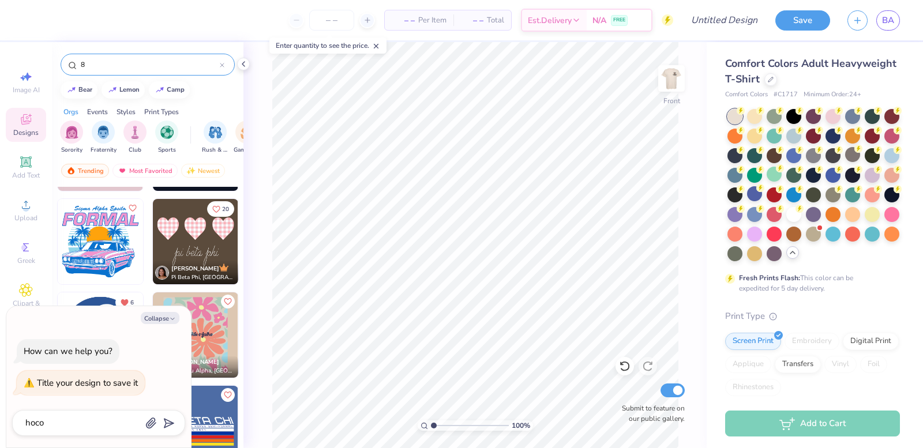
type textarea "x"
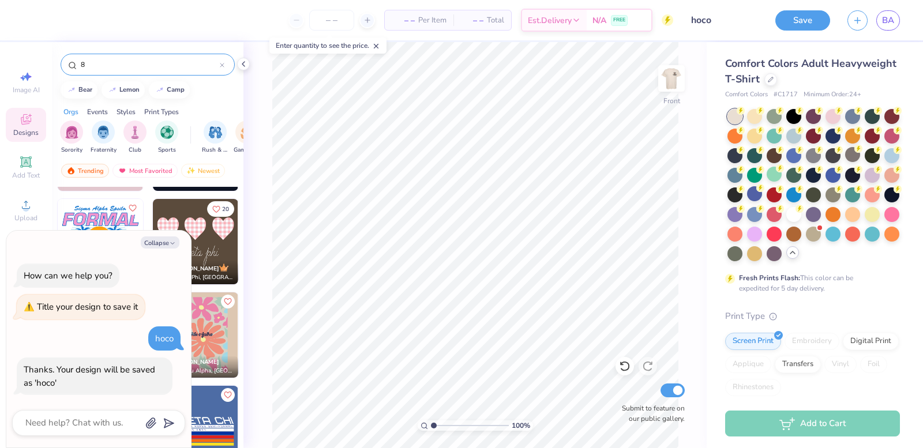
drag, startPoint x: 794, startPoint y: 21, endPoint x: 278, endPoint y: 0, distance: 516.9
click at [794, 20] on button "Save" at bounding box center [803, 20] width 55 height 20
